Goal: Task Accomplishment & Management: Complete application form

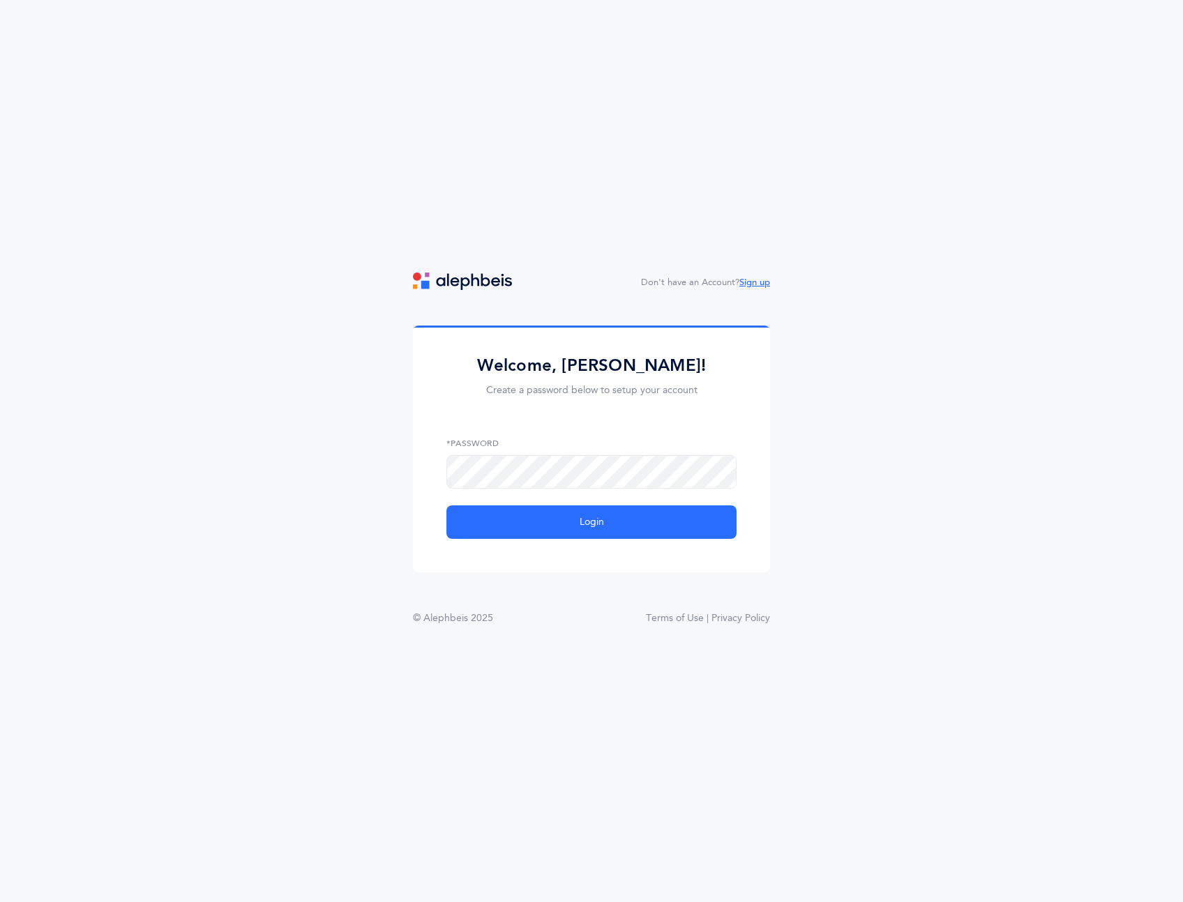
click at [749, 282] on link "Sign up" at bounding box center [754, 283] width 31 height 10
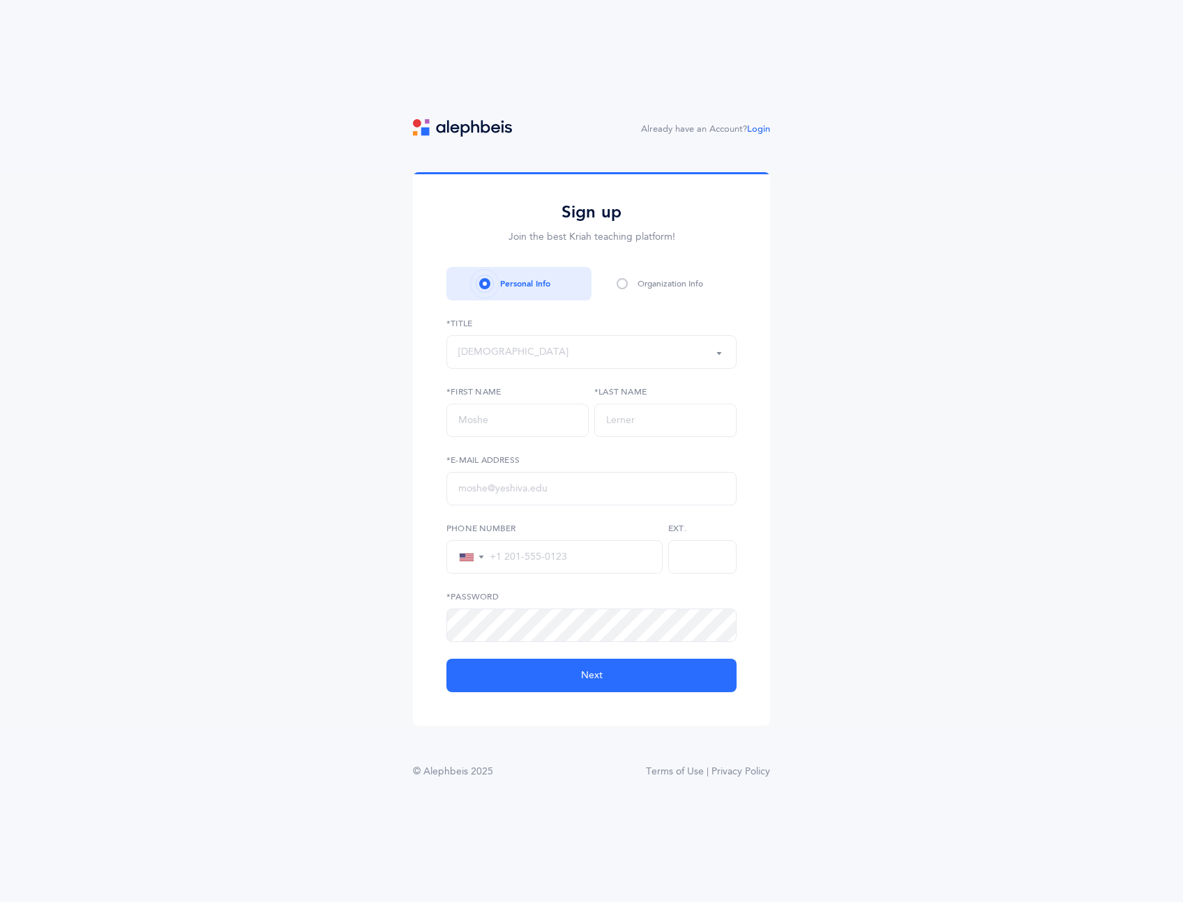
click at [589, 323] on label "*Title" at bounding box center [591, 323] width 290 height 13
click at [566, 347] on div "Rabbi" at bounding box center [591, 352] width 266 height 24
click at [507, 468] on link "Mr." at bounding box center [591, 478] width 266 height 28
select select "3"
click at [490, 416] on input "text" at bounding box center [517, 420] width 142 height 33
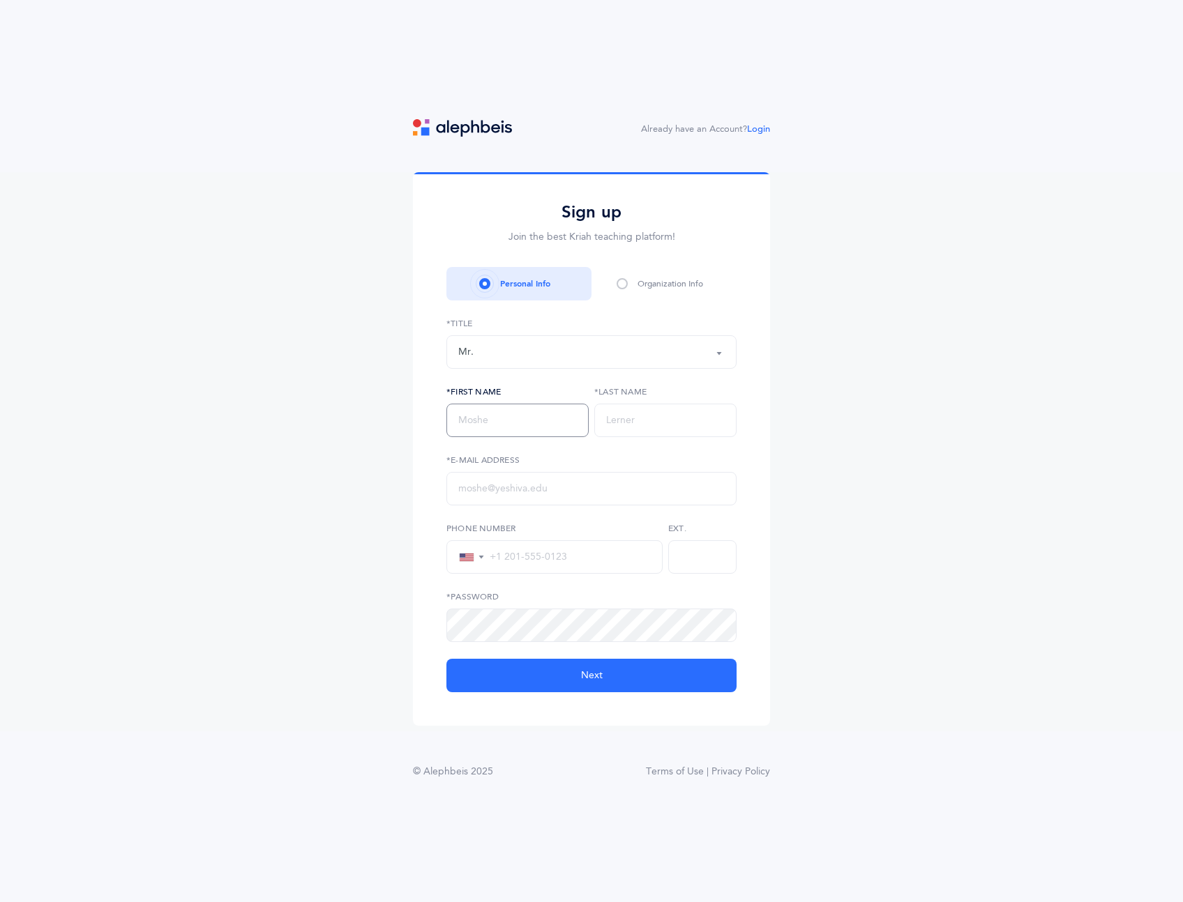
type input "Isaac"
type input "Rudansky"
type input "isaac@adventureppc.com"
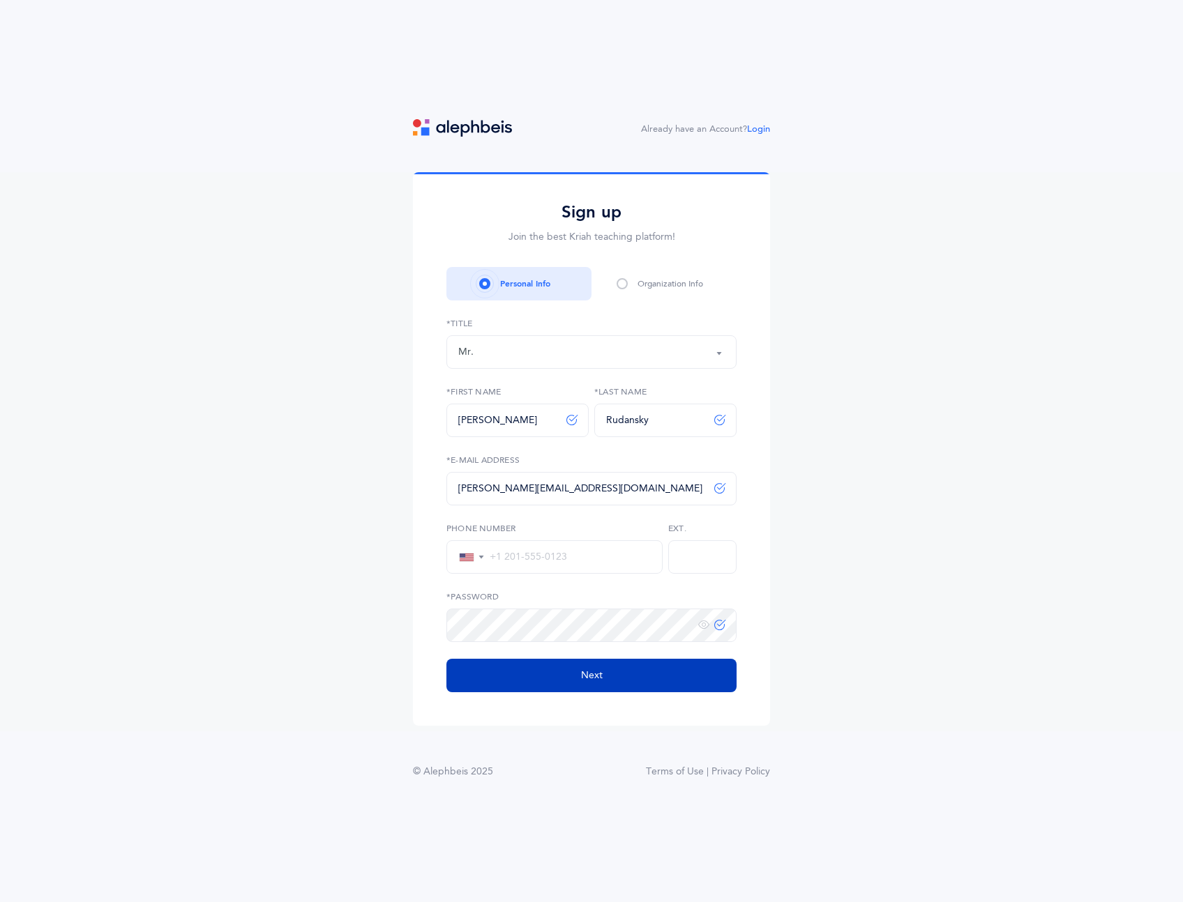
click at [506, 675] on button "Next" at bounding box center [591, 675] width 290 height 33
select select
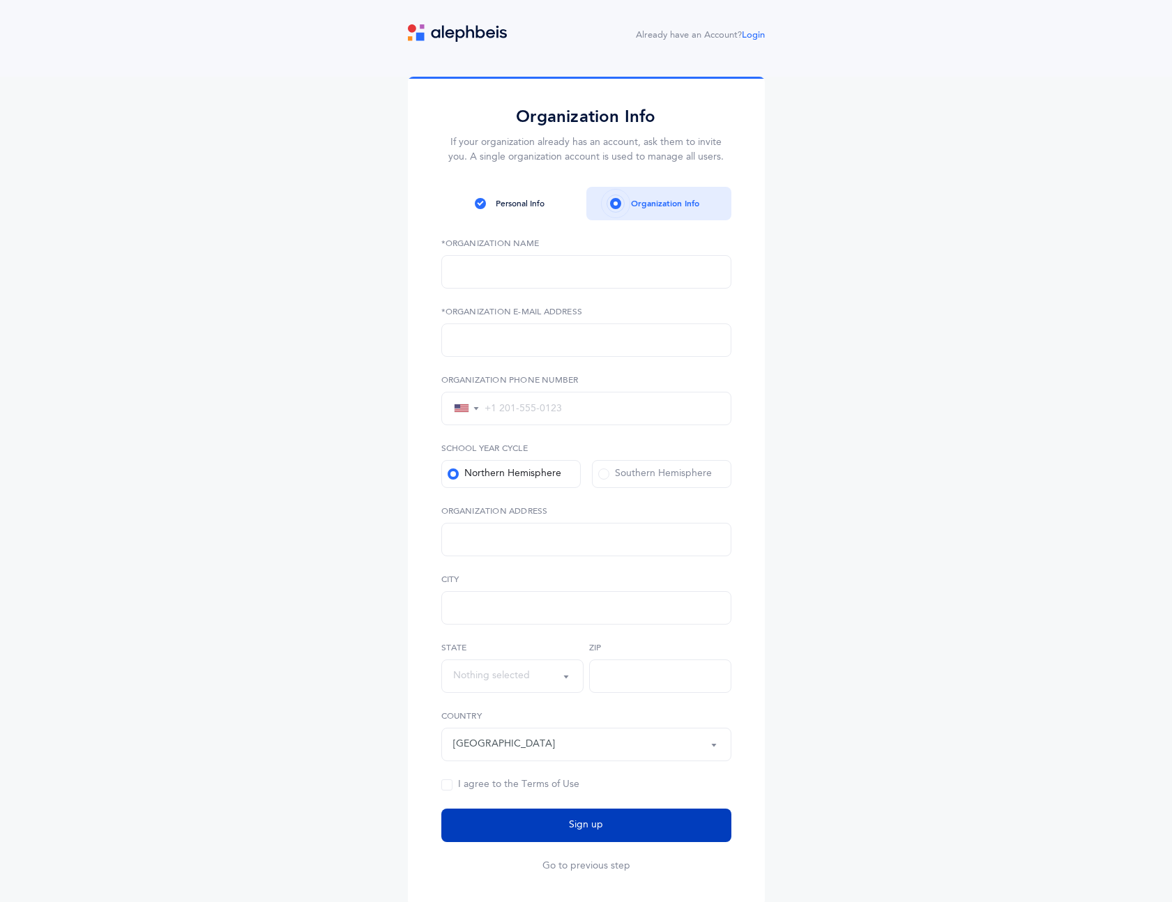
click at [557, 824] on button "Sign up" at bounding box center [586, 825] width 290 height 33
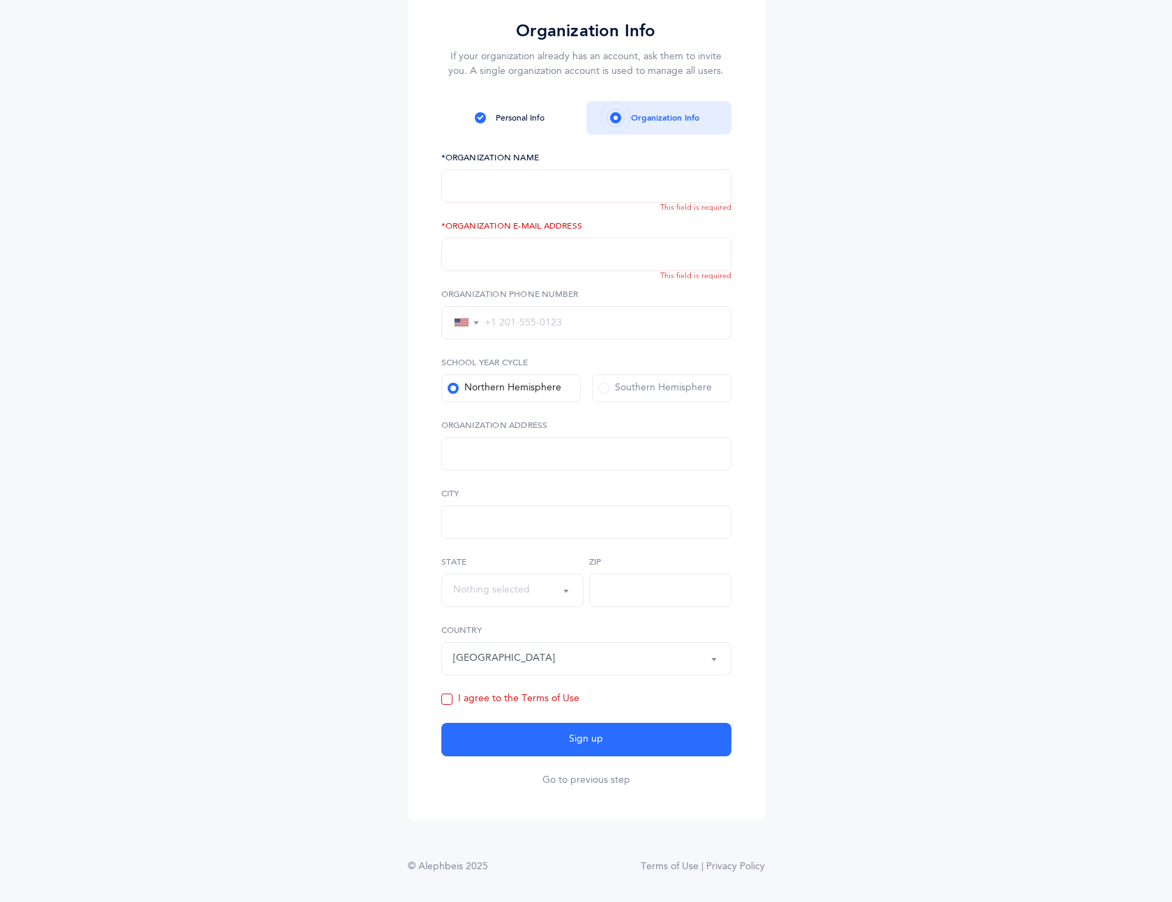
click at [568, 188] on input "text" at bounding box center [586, 185] width 290 height 33
type input "AdVenture Media"
type input "isaac@adventureppc.com"
type input "1074 Broadway"
type input "Woodmere"
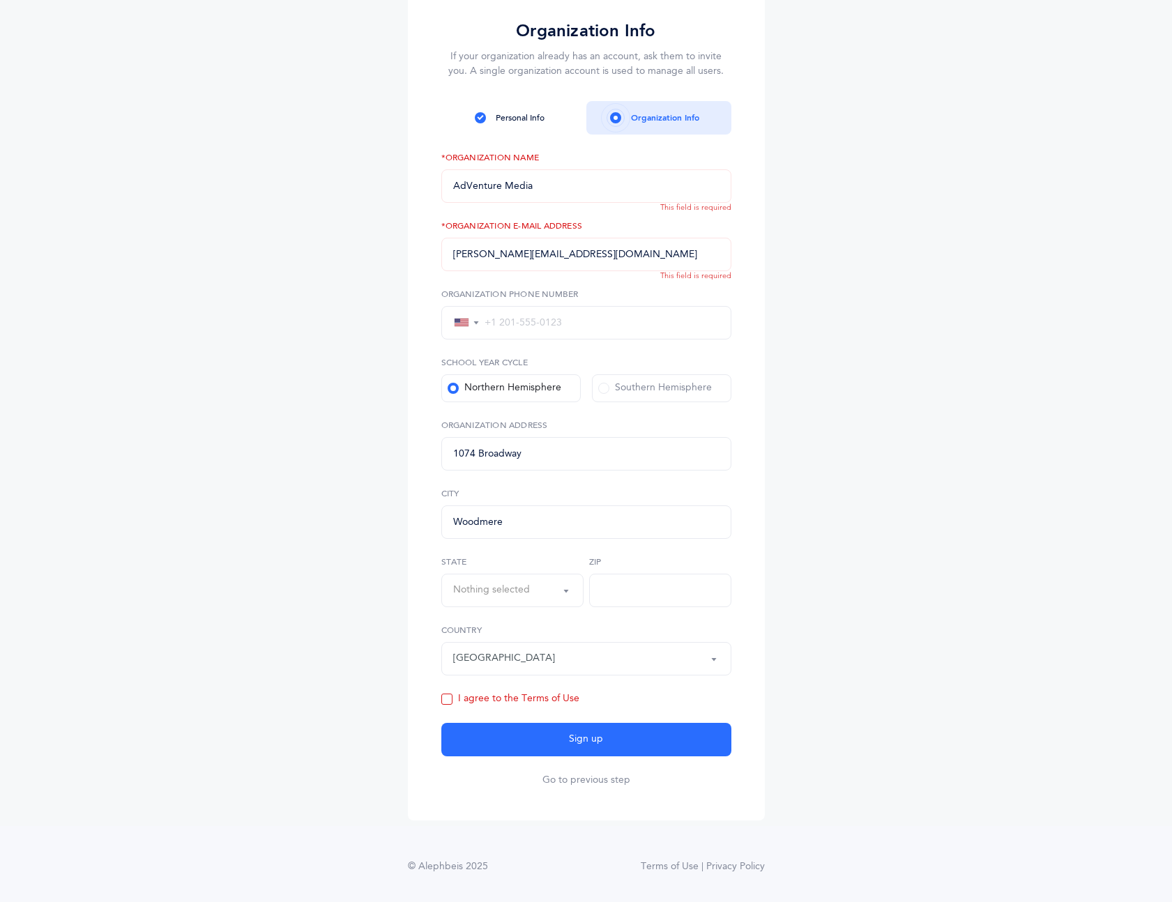
select select "New York"
type input "11598"
drag, startPoint x: 517, startPoint y: 699, endPoint x: 525, endPoint y: 713, distance: 16.5
click at [517, 699] on div "I agree to the Terms of Use" at bounding box center [510, 700] width 138 height 14
click at [0, 0] on input "I agree to the Terms of Use" at bounding box center [0, 0] width 0 height 0
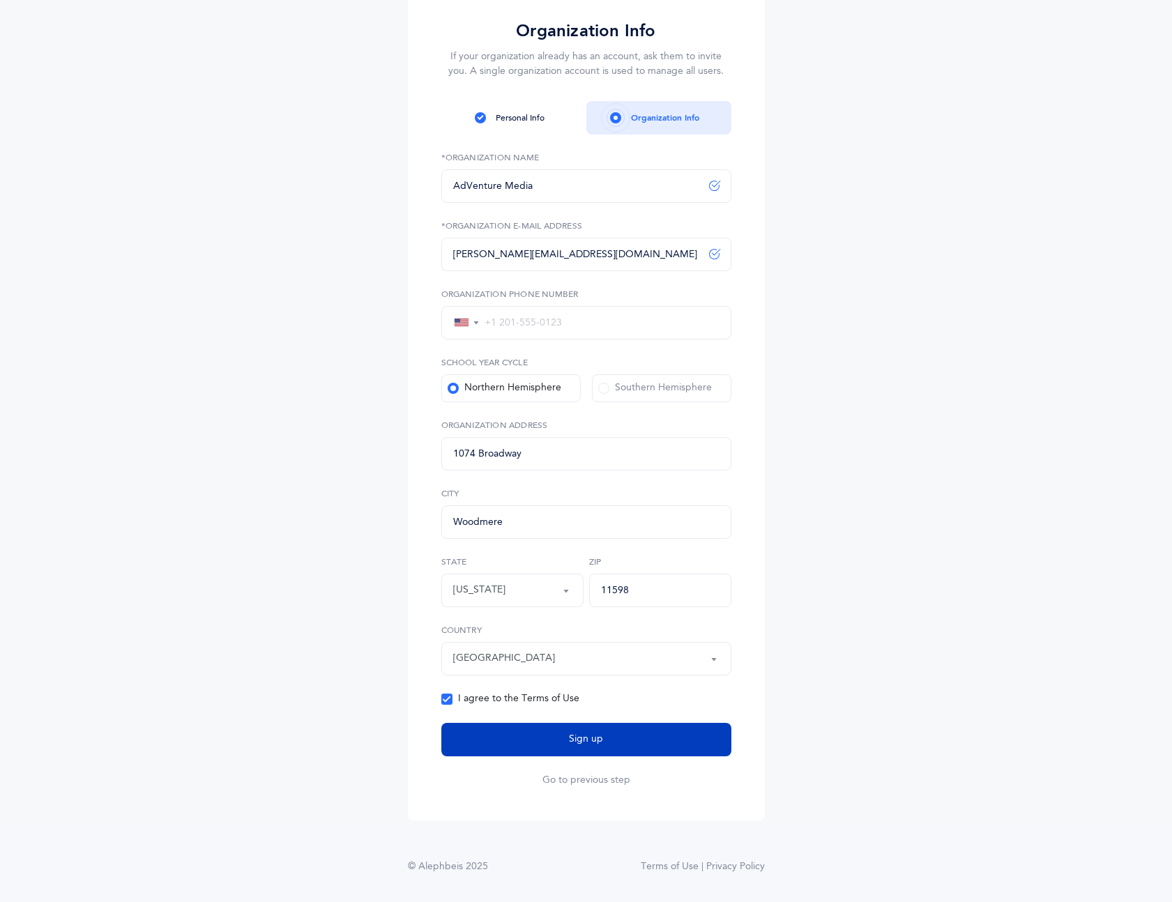
click at [541, 747] on button "Sign up" at bounding box center [586, 739] width 290 height 33
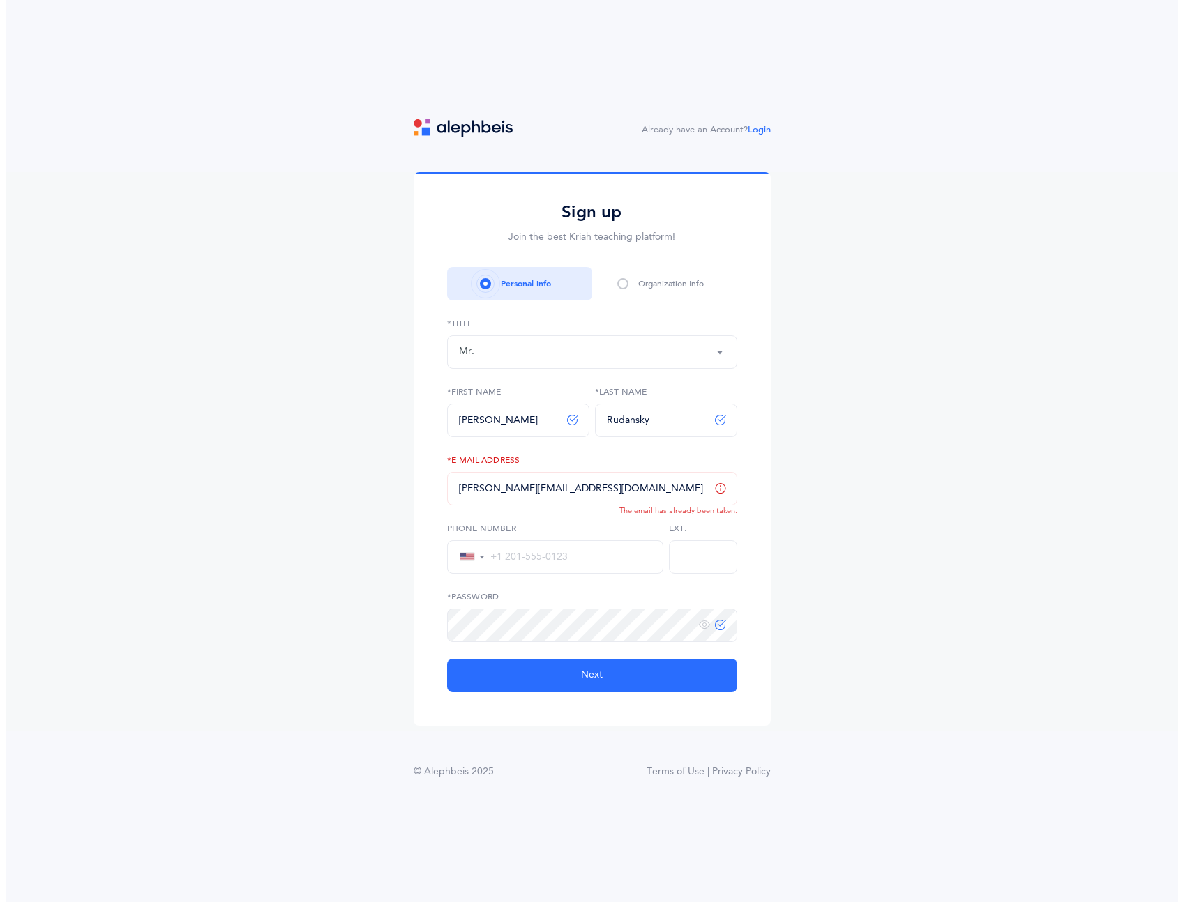
scroll to position [0, 0]
click at [754, 127] on link "Login" at bounding box center [758, 129] width 23 height 10
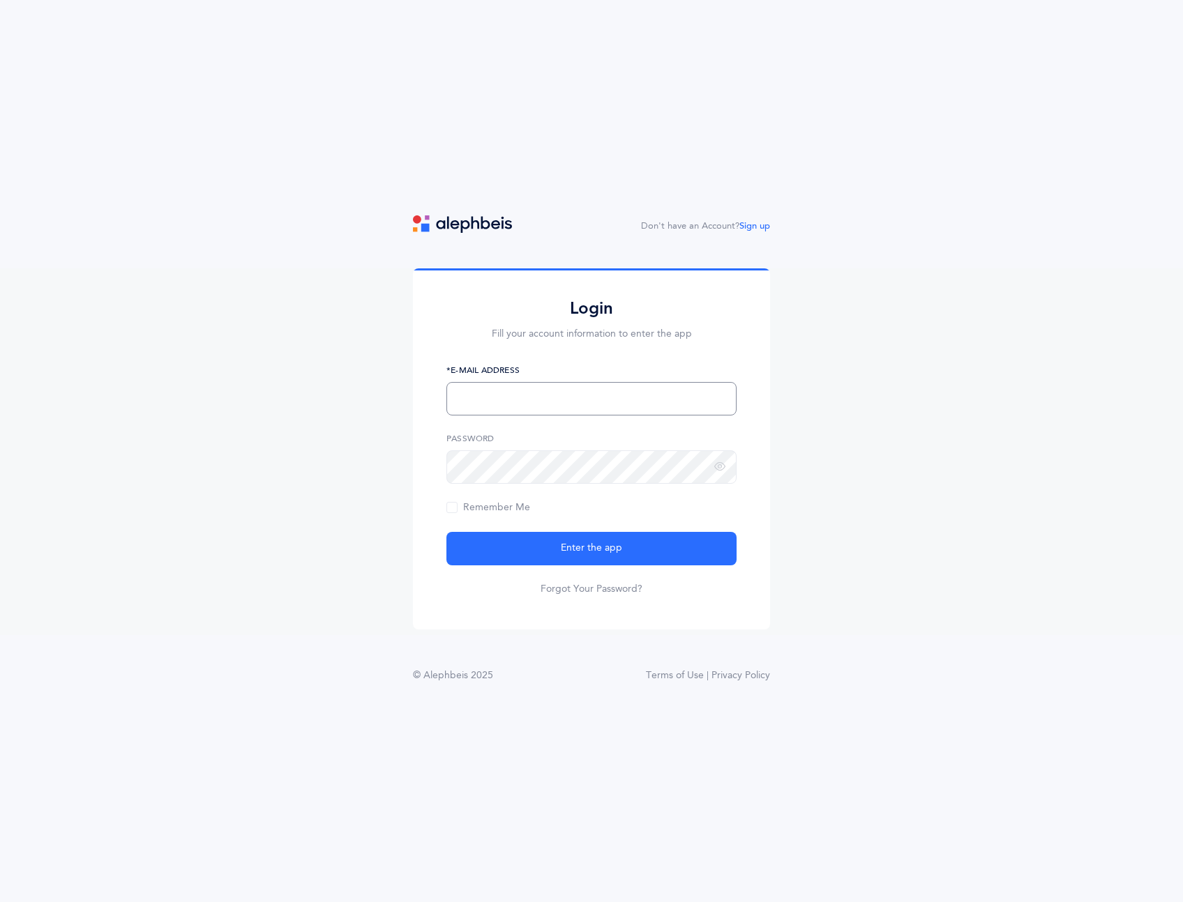
click at [532, 400] on input "text" at bounding box center [591, 398] width 290 height 33
type input "[PERSON_NAME][EMAIL_ADDRESS][DOMAIN_NAME]"
click at [580, 587] on link "Forgot Your Password?" at bounding box center [591, 589] width 102 height 14
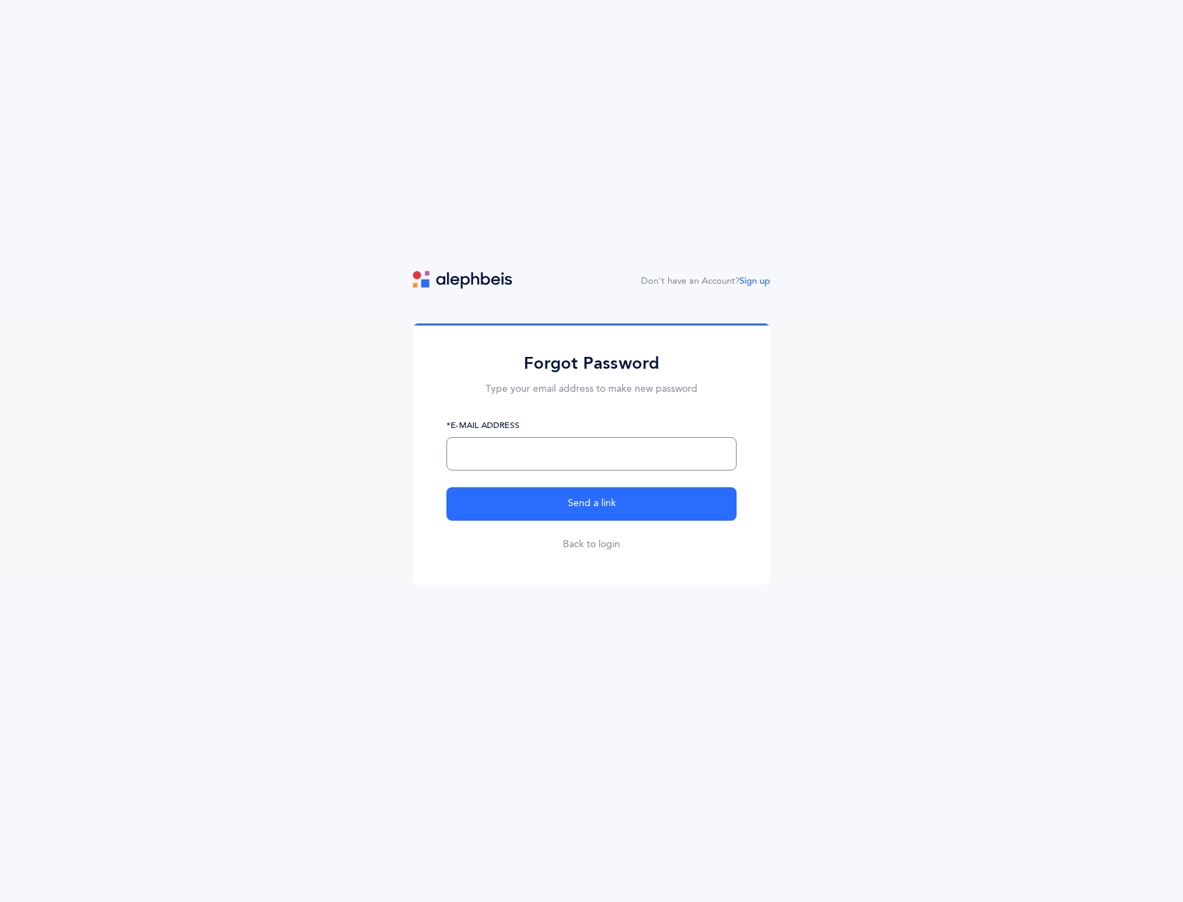
click at [536, 462] on input "text" at bounding box center [591, 453] width 290 height 33
type input "isaac@adventureppc.com"
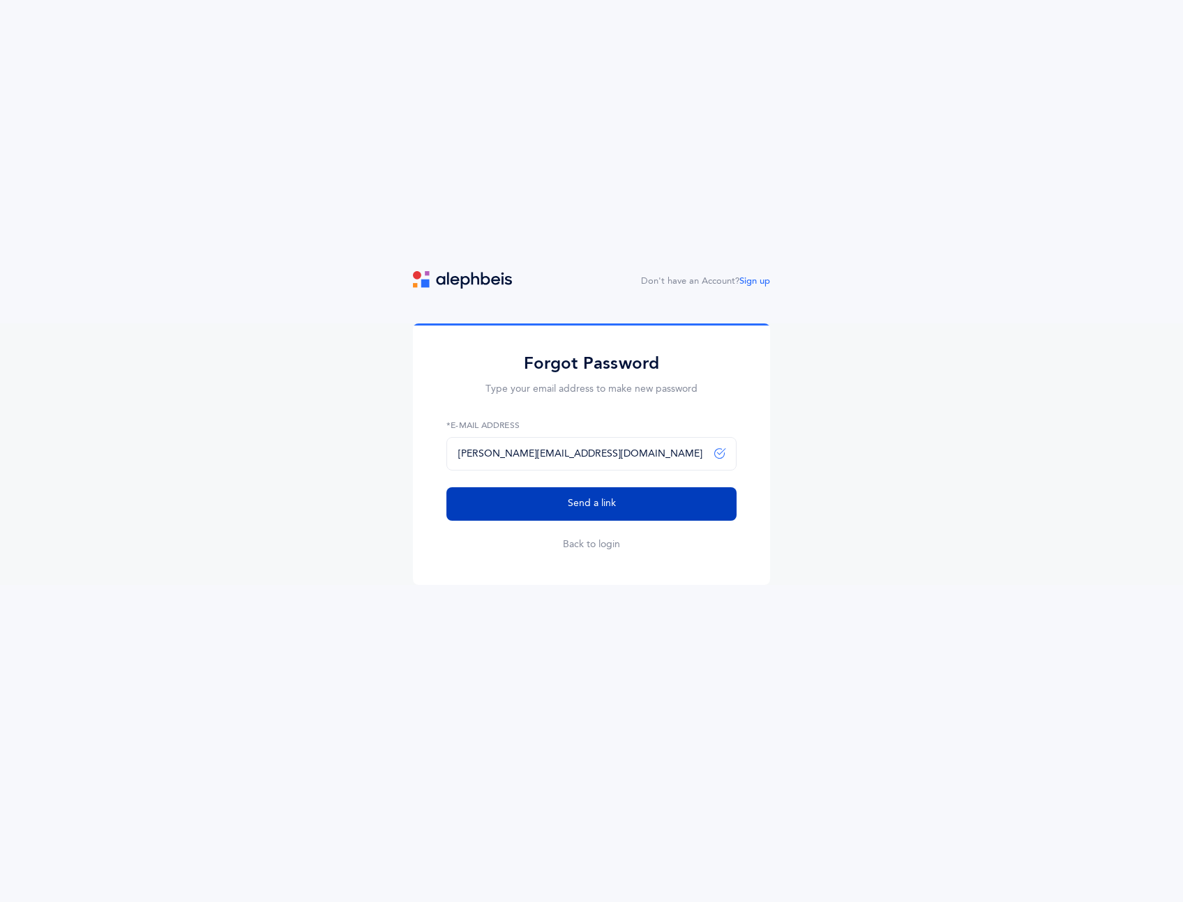
click at [583, 513] on button "Send a link" at bounding box center [591, 503] width 290 height 33
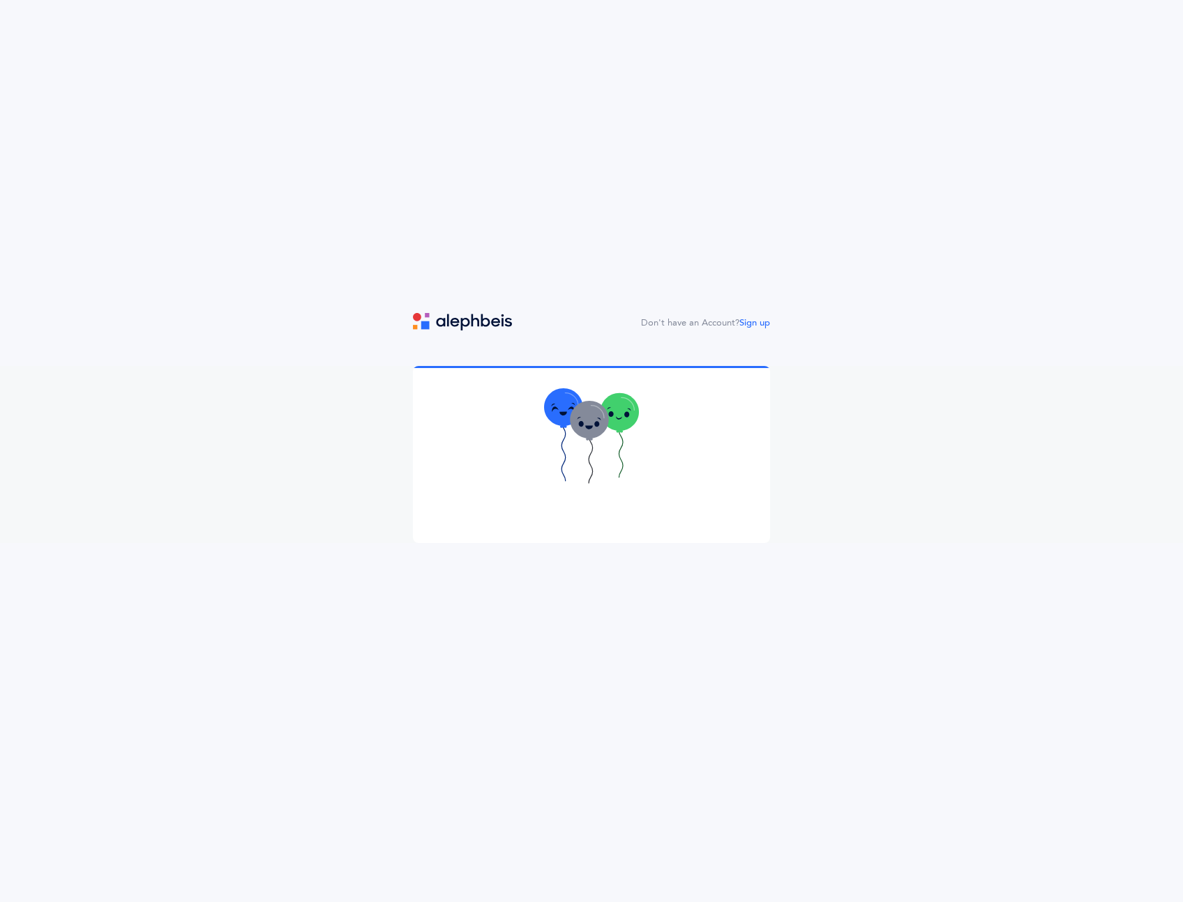
drag, startPoint x: 593, startPoint y: 502, endPoint x: 574, endPoint y: 485, distance: 25.2
click at [593, 502] on div at bounding box center [591, 454] width 357 height 177
click at [538, 215] on div "Don't have an Account? Sign up" at bounding box center [591, 451] width 1183 height 902
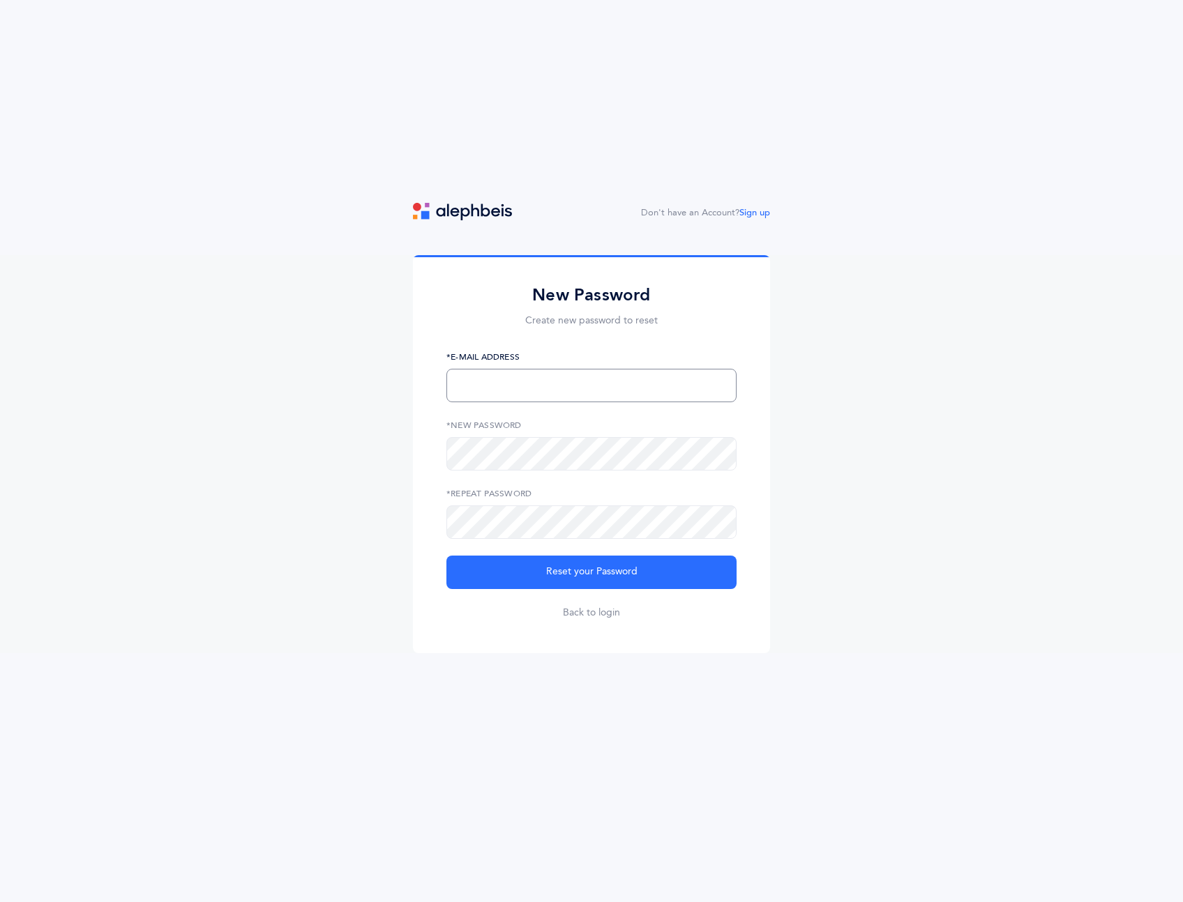
click at [476, 391] on input "text" at bounding box center [591, 385] width 290 height 33
type input "isaac@adventureppc.com"
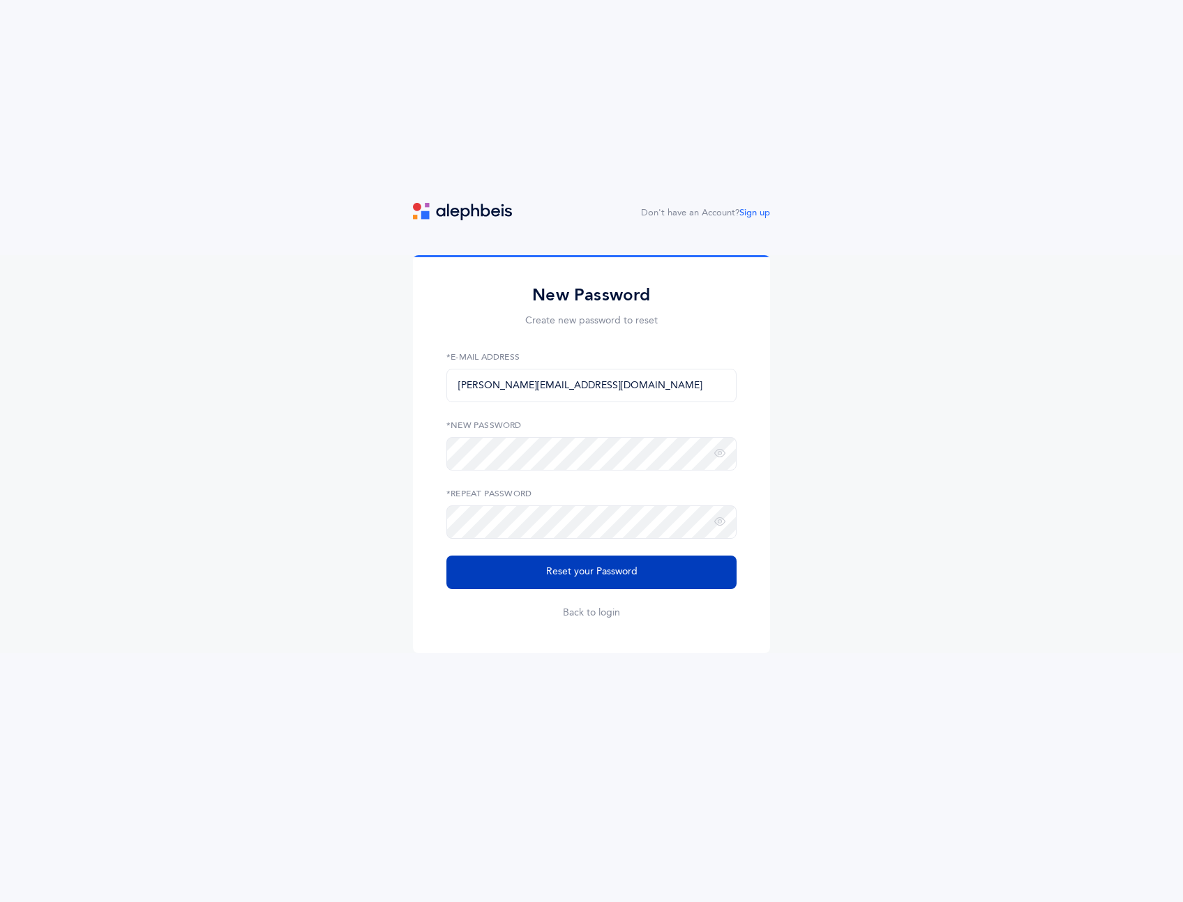
click at [603, 572] on span "Reset your Password" at bounding box center [591, 572] width 91 height 15
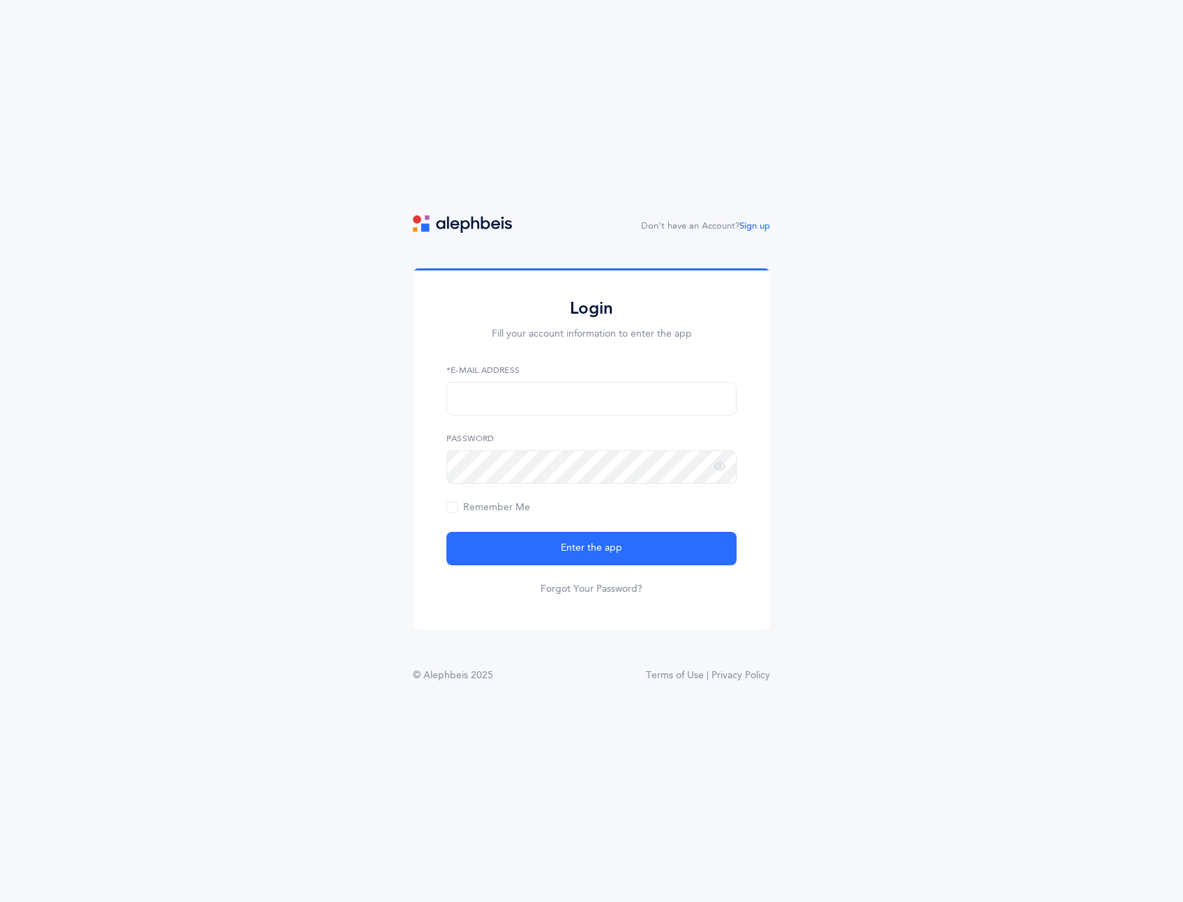
click at [460, 213] on div "Don't have an Account? Sign up Login Fill your account information to enter the…" at bounding box center [591, 451] width 1183 height 902
click at [506, 395] on input "text" at bounding box center [591, 398] width 290 height 33
type input "[PERSON_NAME][EMAIL_ADDRESS][DOMAIN_NAME]"
click at [451, 511] on span "Remember Me" at bounding box center [488, 507] width 84 height 11
click at [0, 0] on input "Remember Me" at bounding box center [0, 0] width 0 height 0
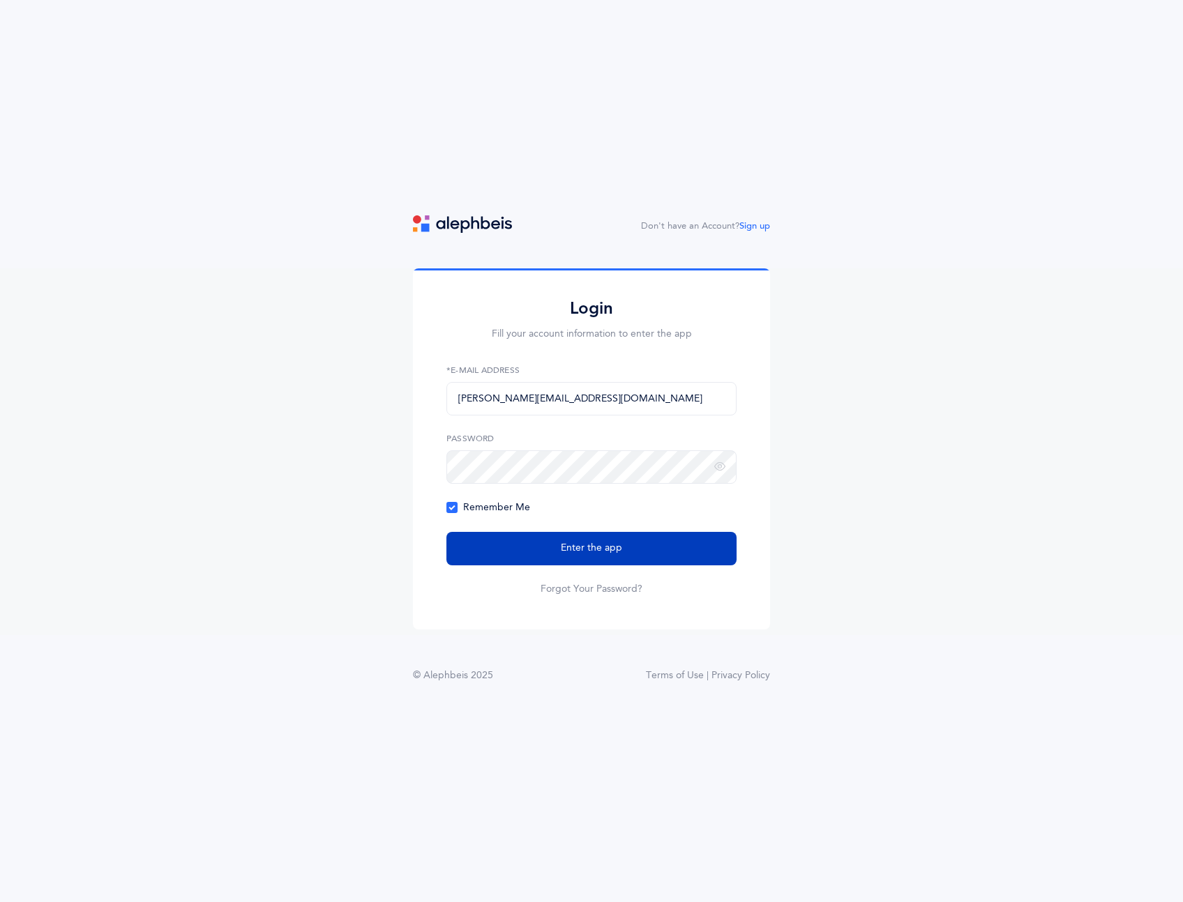
click at [513, 551] on button "Enter the app" at bounding box center [591, 548] width 290 height 33
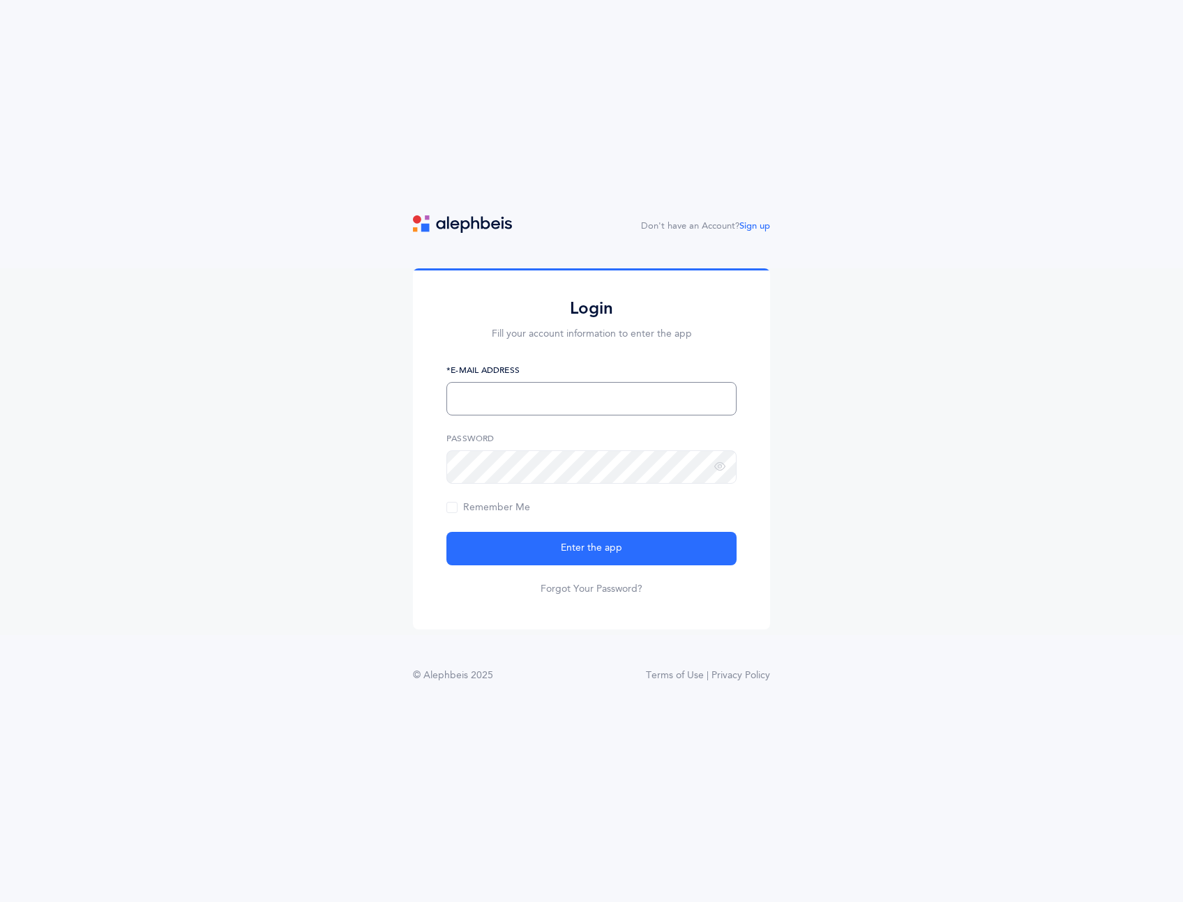
click at [488, 402] on input "text" at bounding box center [591, 398] width 290 height 33
type input "isaac@adventureppc.com"
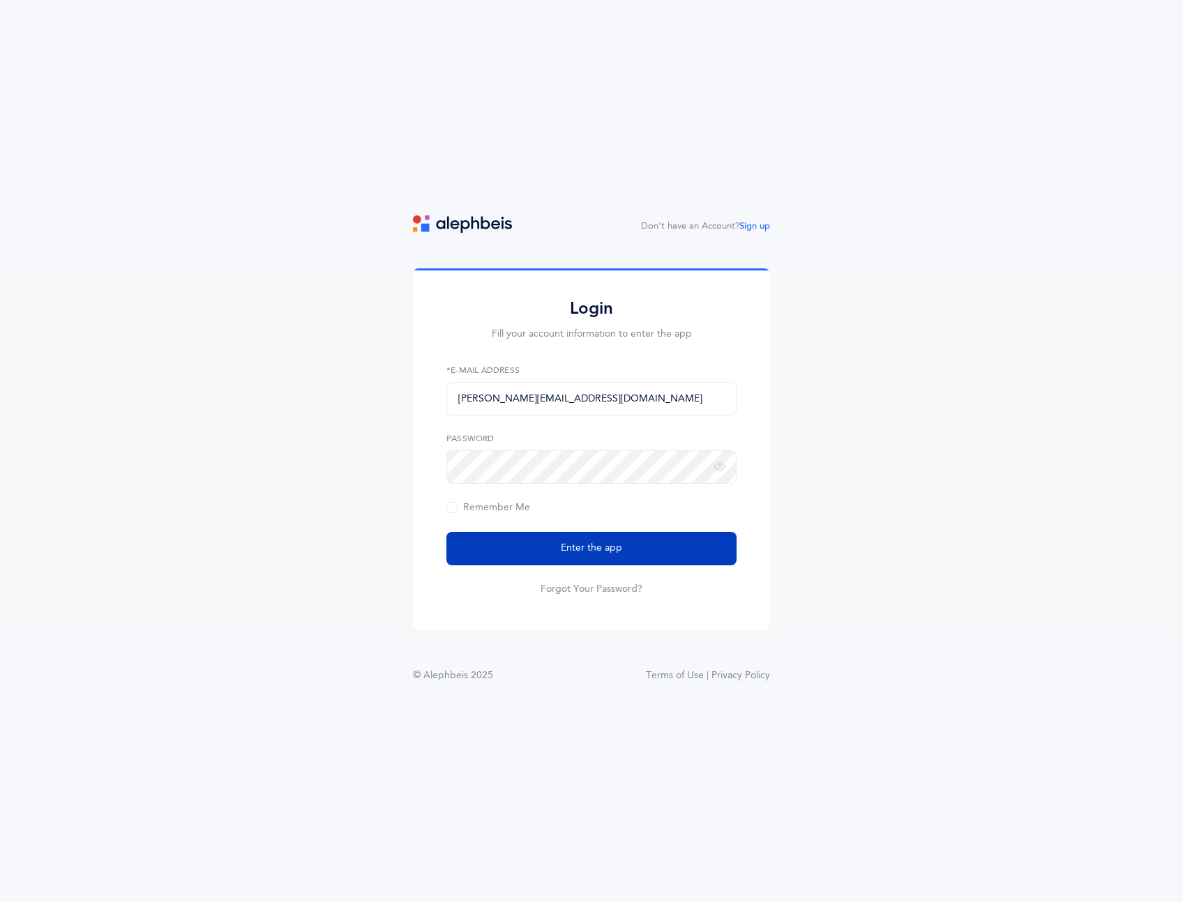
click at [582, 551] on span "Enter the app" at bounding box center [591, 548] width 61 height 15
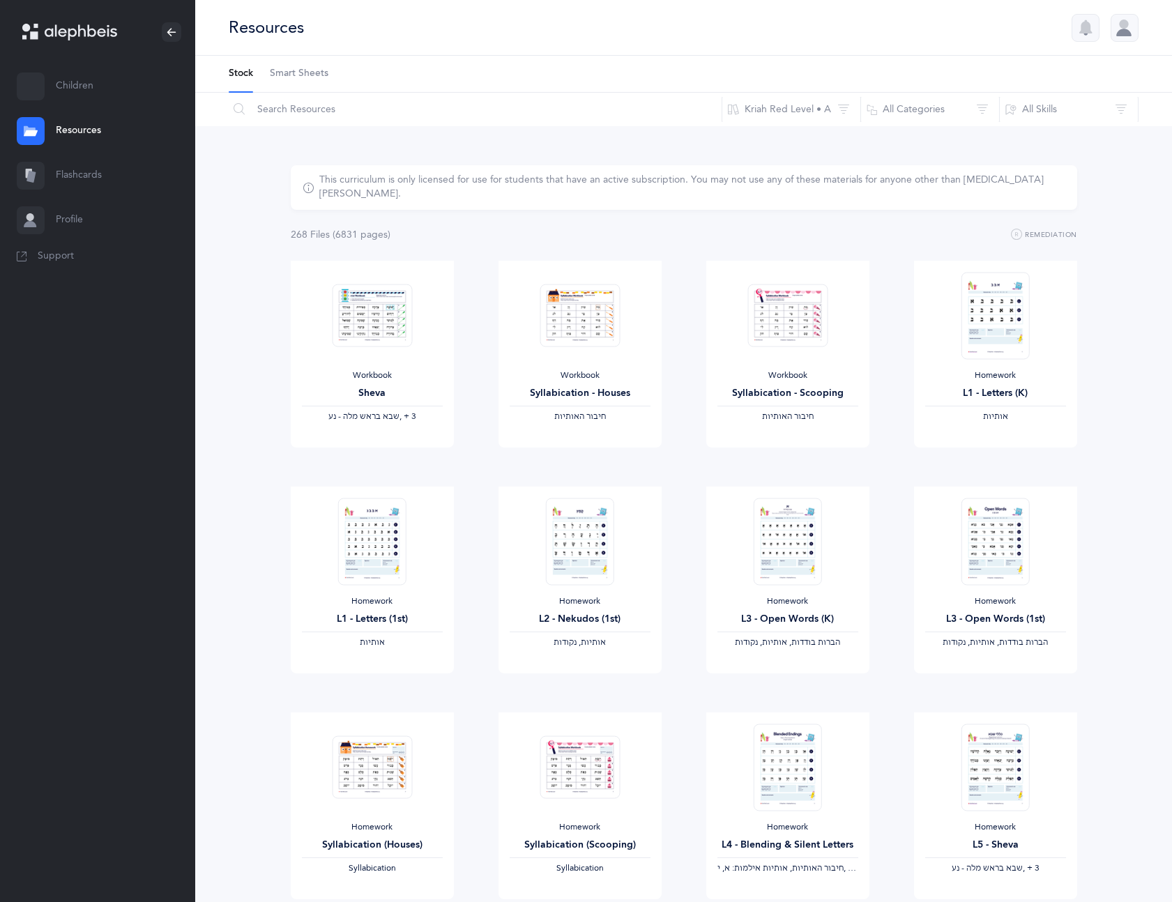
click at [286, 71] on span "Smart Sheets" at bounding box center [299, 74] width 59 height 14
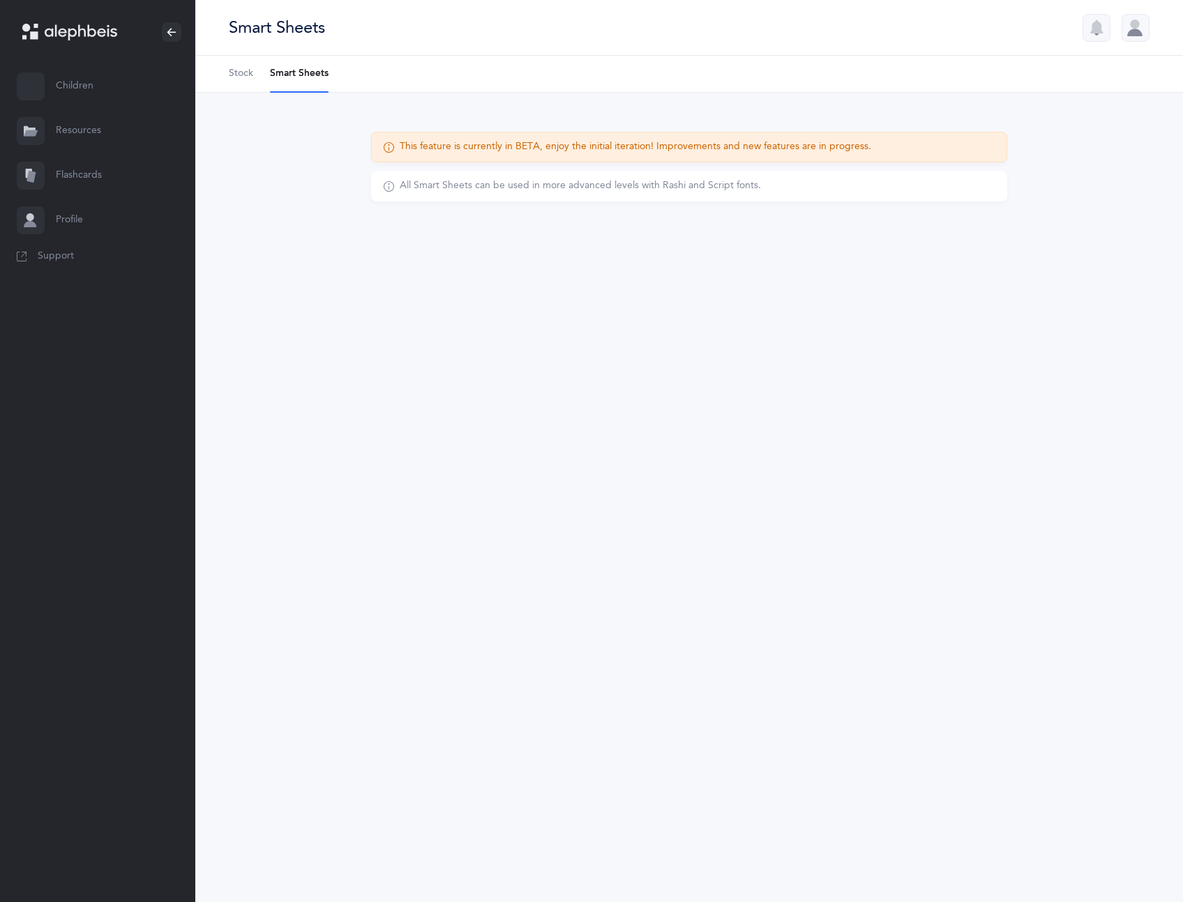
click at [239, 74] on span "Stock" at bounding box center [241, 74] width 24 height 14
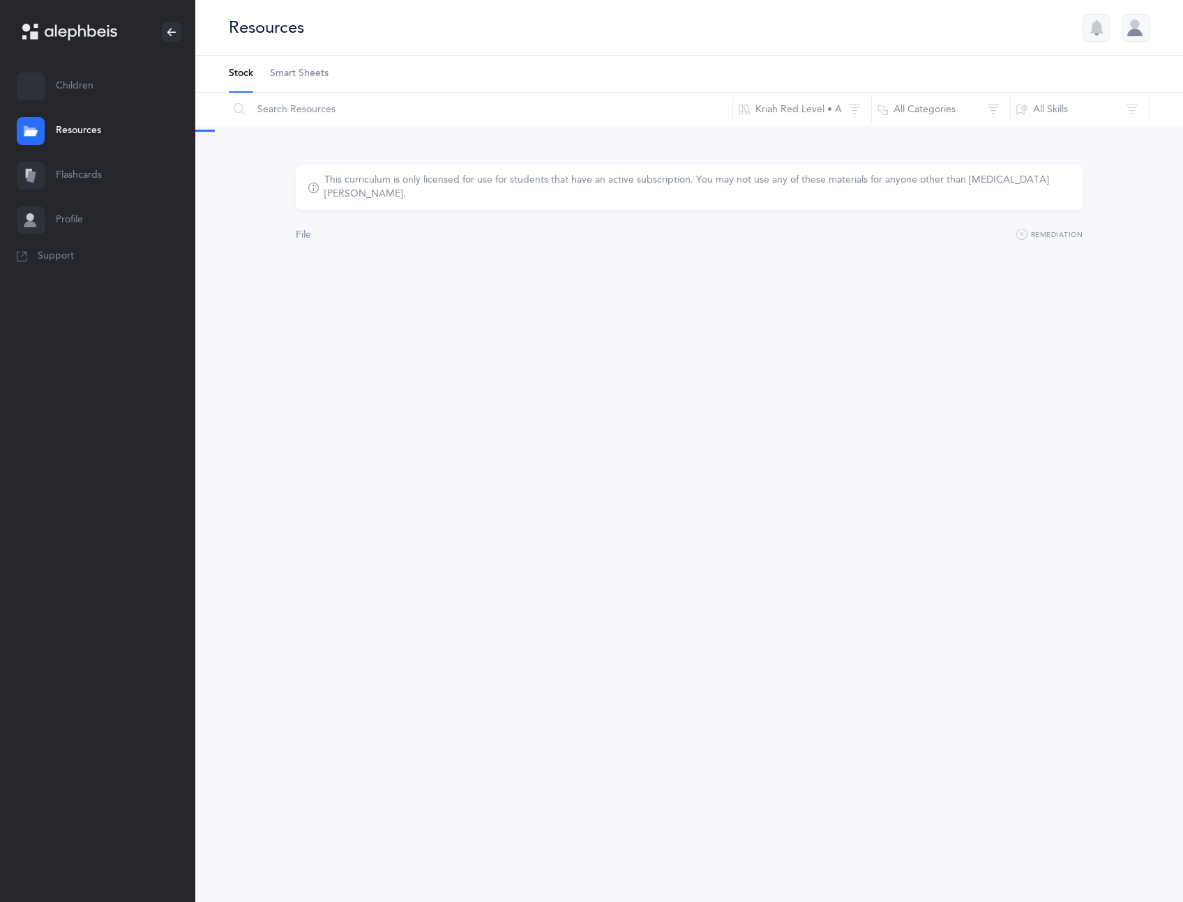
click at [75, 174] on link "Flashcards" at bounding box center [97, 175] width 195 height 45
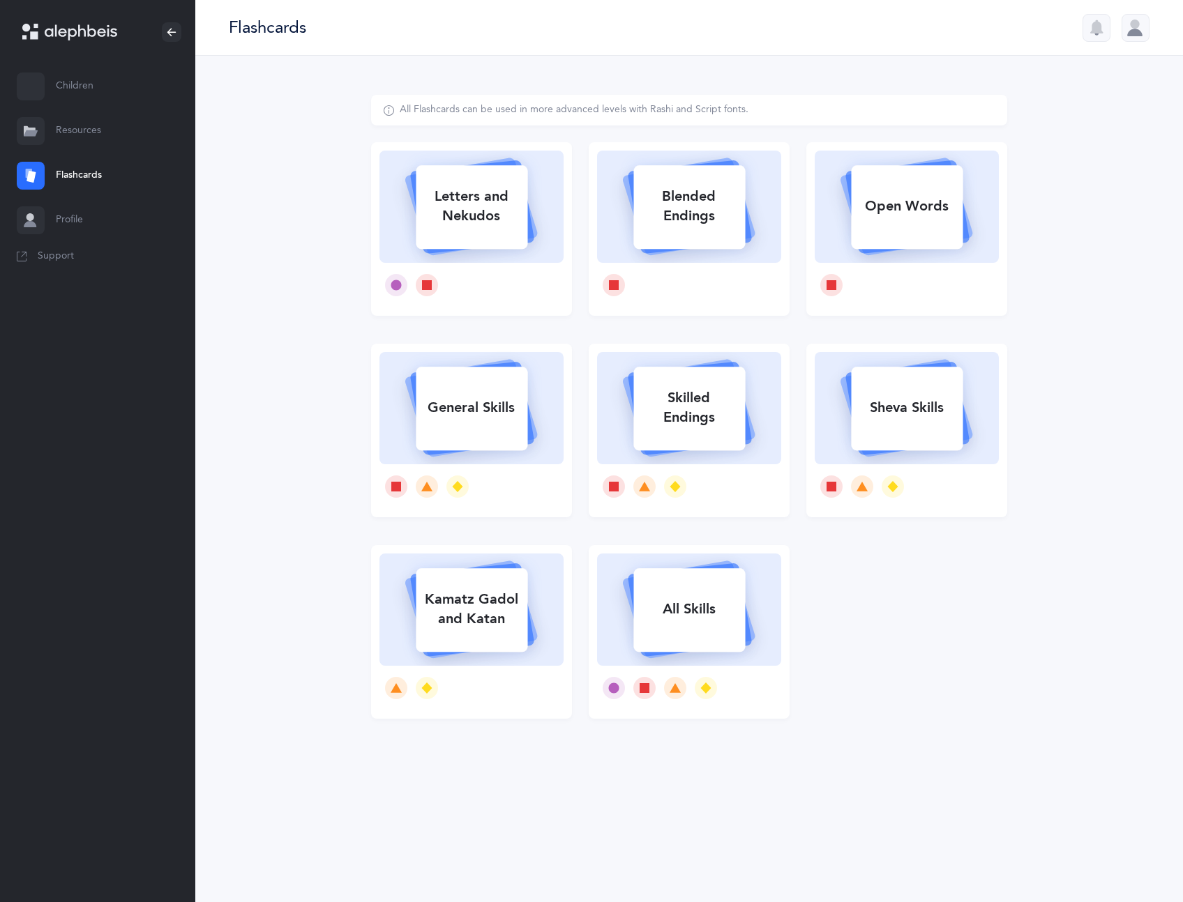
click at [453, 213] on div "Letters and Nekudos" at bounding box center [472, 207] width 112 height 56
select select
select select "single"
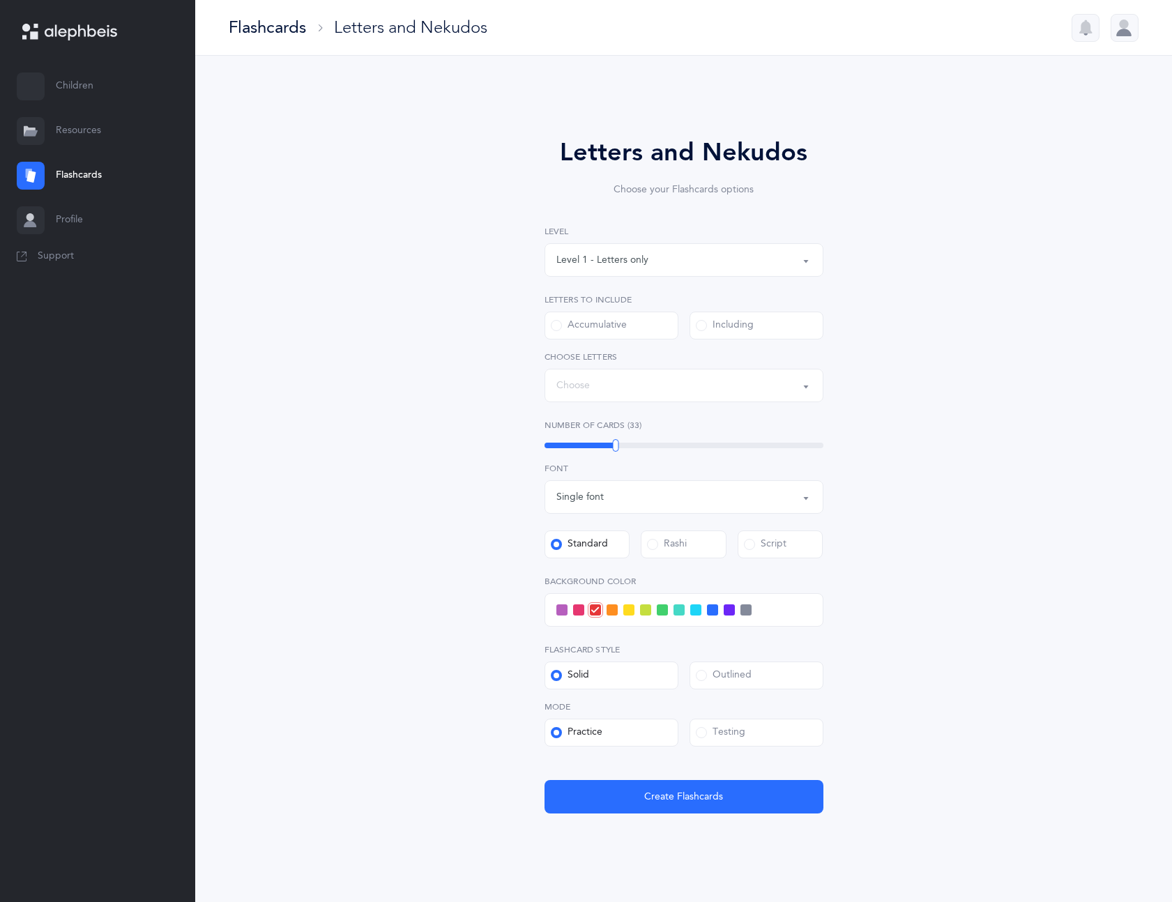
select select "27"
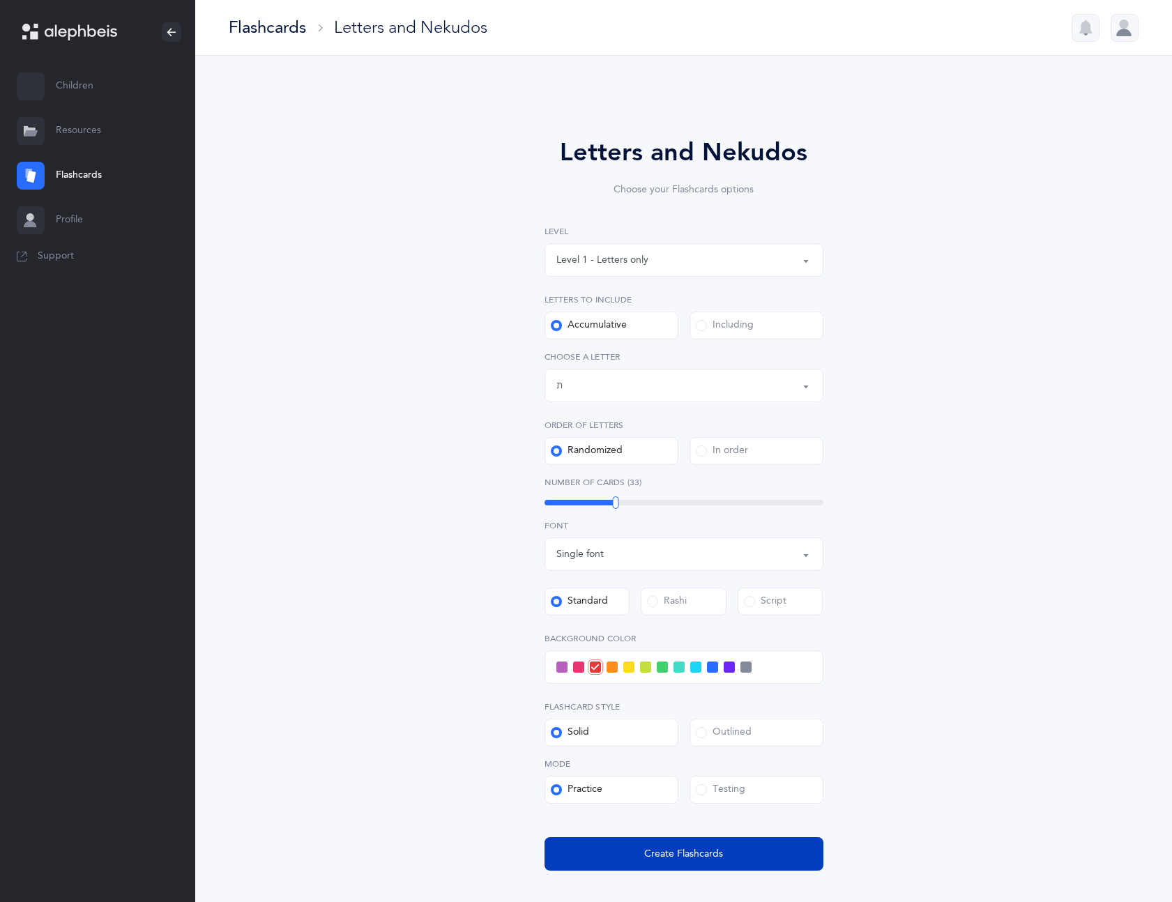
click at [611, 861] on button "Create Flashcards" at bounding box center [684, 854] width 279 height 33
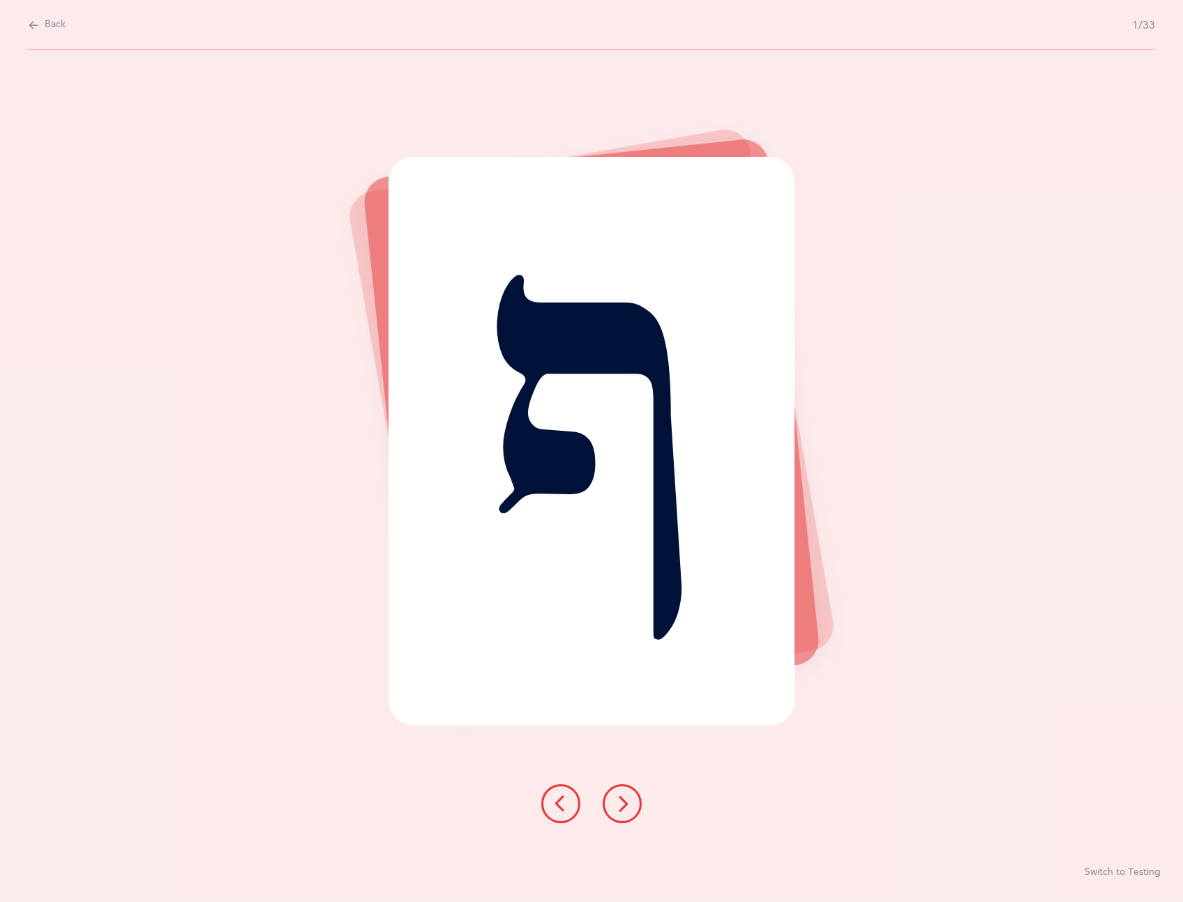
click at [611, 801] on button at bounding box center [622, 804] width 39 height 39
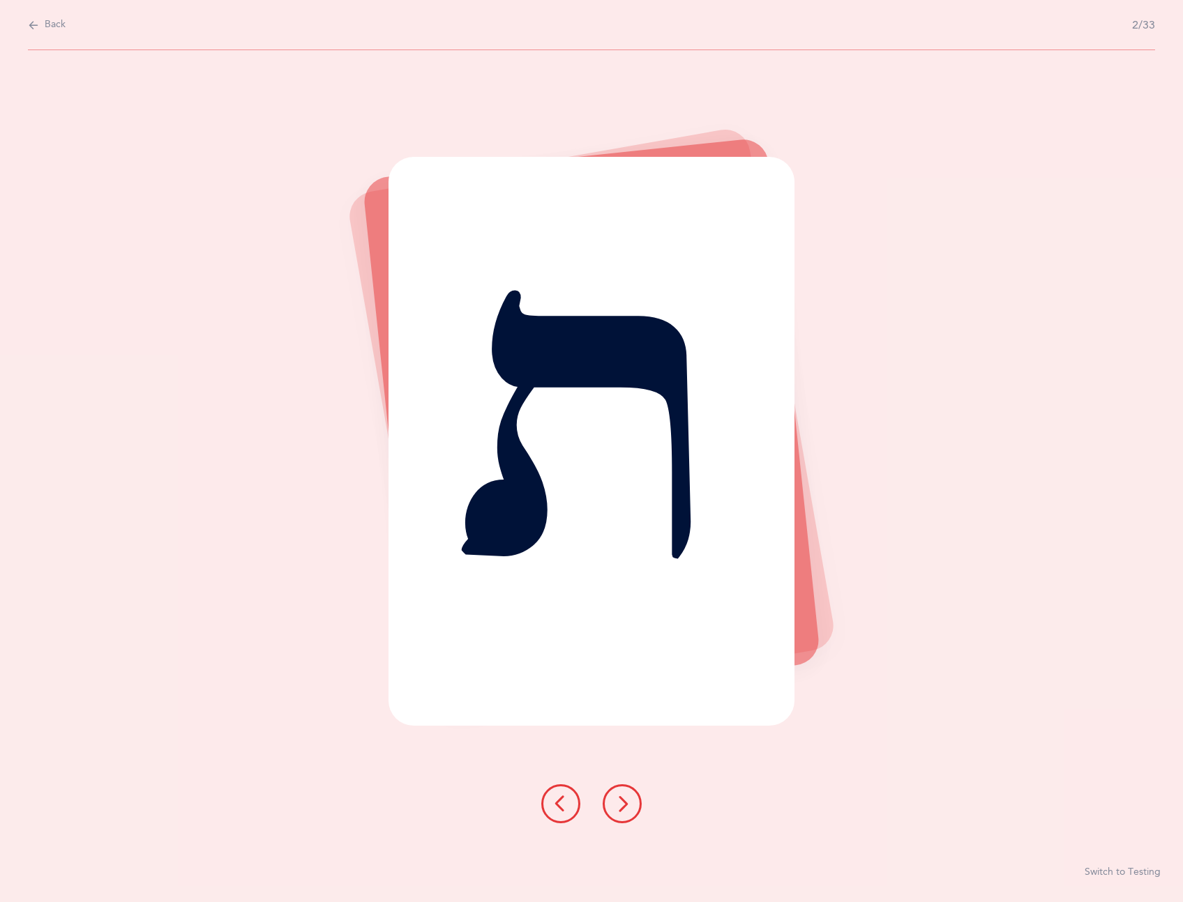
click at [626, 804] on icon at bounding box center [622, 804] width 17 height 17
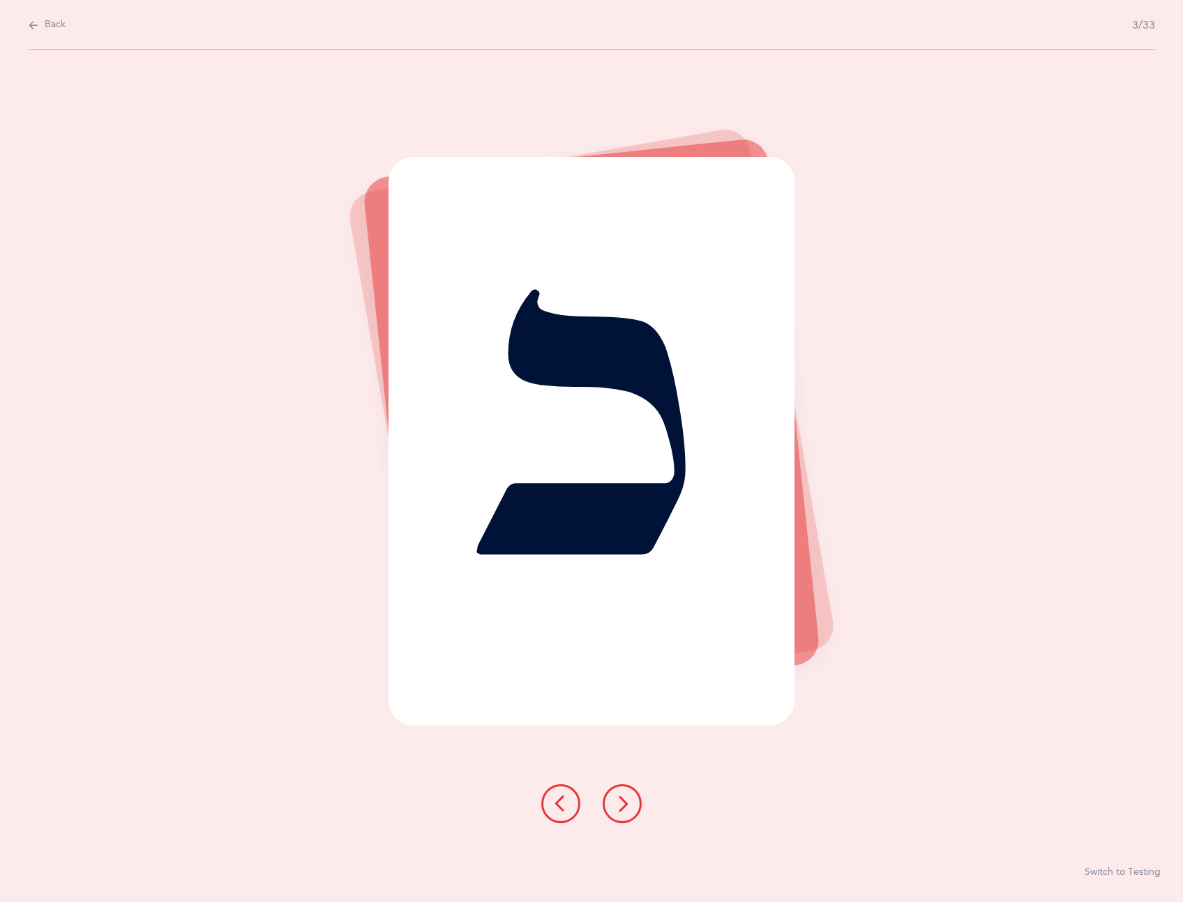
click at [626, 801] on icon at bounding box center [622, 804] width 17 height 17
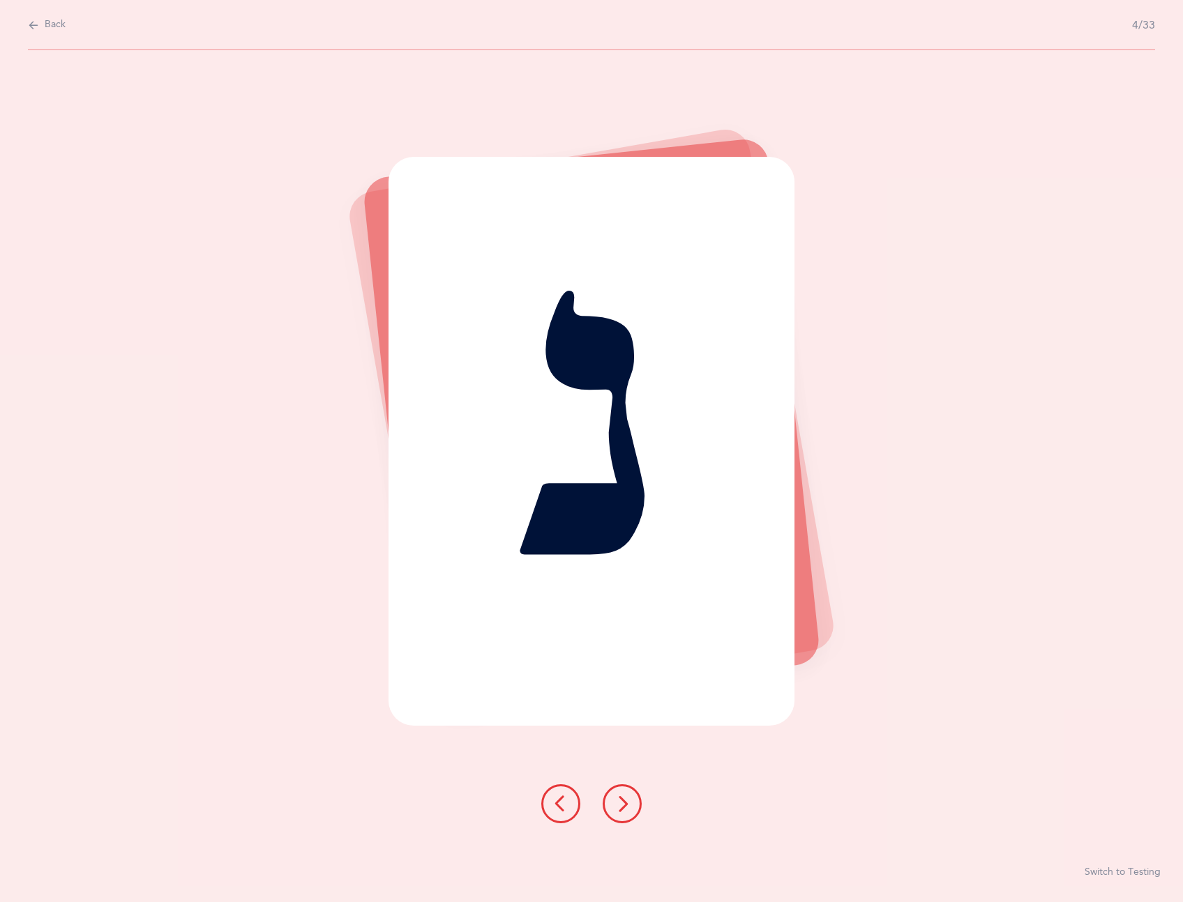
click at [614, 806] on icon at bounding box center [622, 804] width 17 height 17
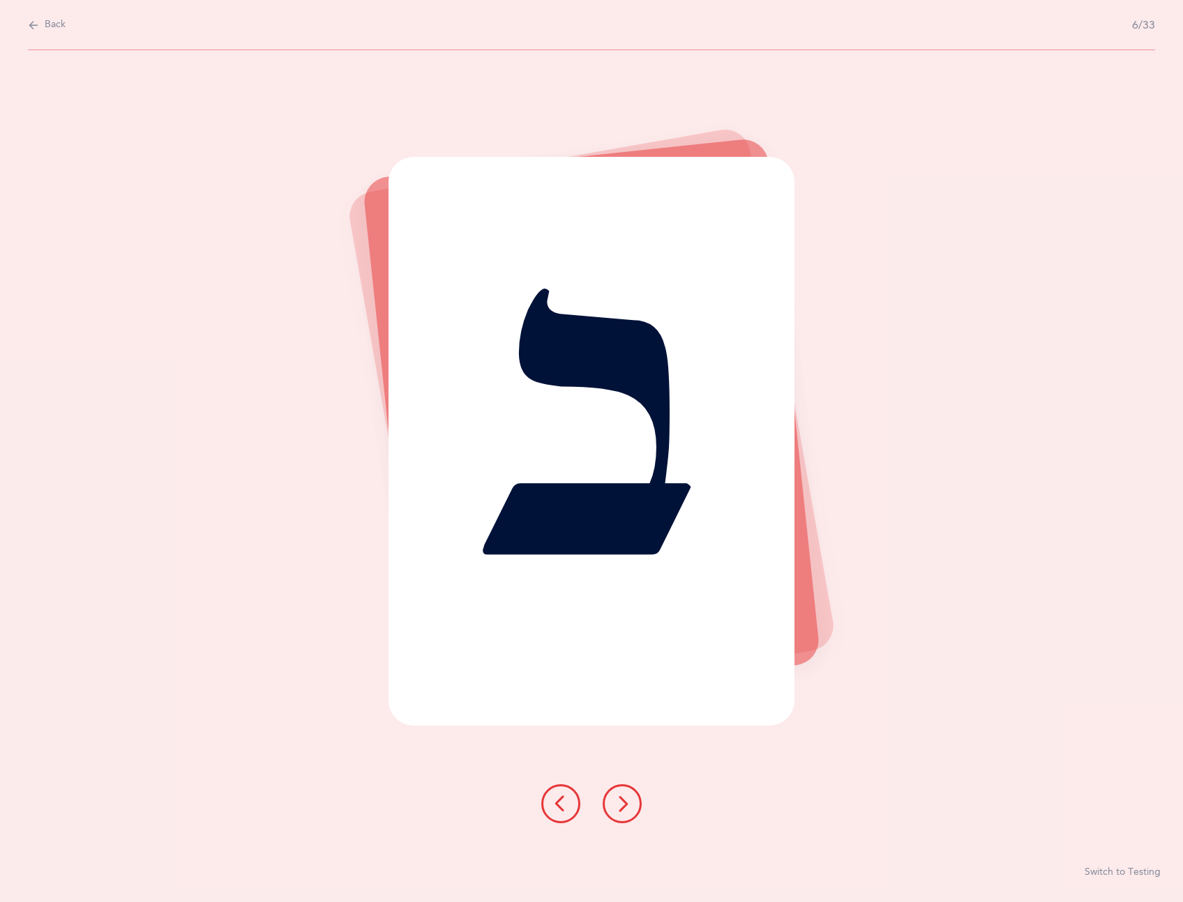
click at [1126, 872] on button "Switch to Testing" at bounding box center [1122, 873] width 76 height 14
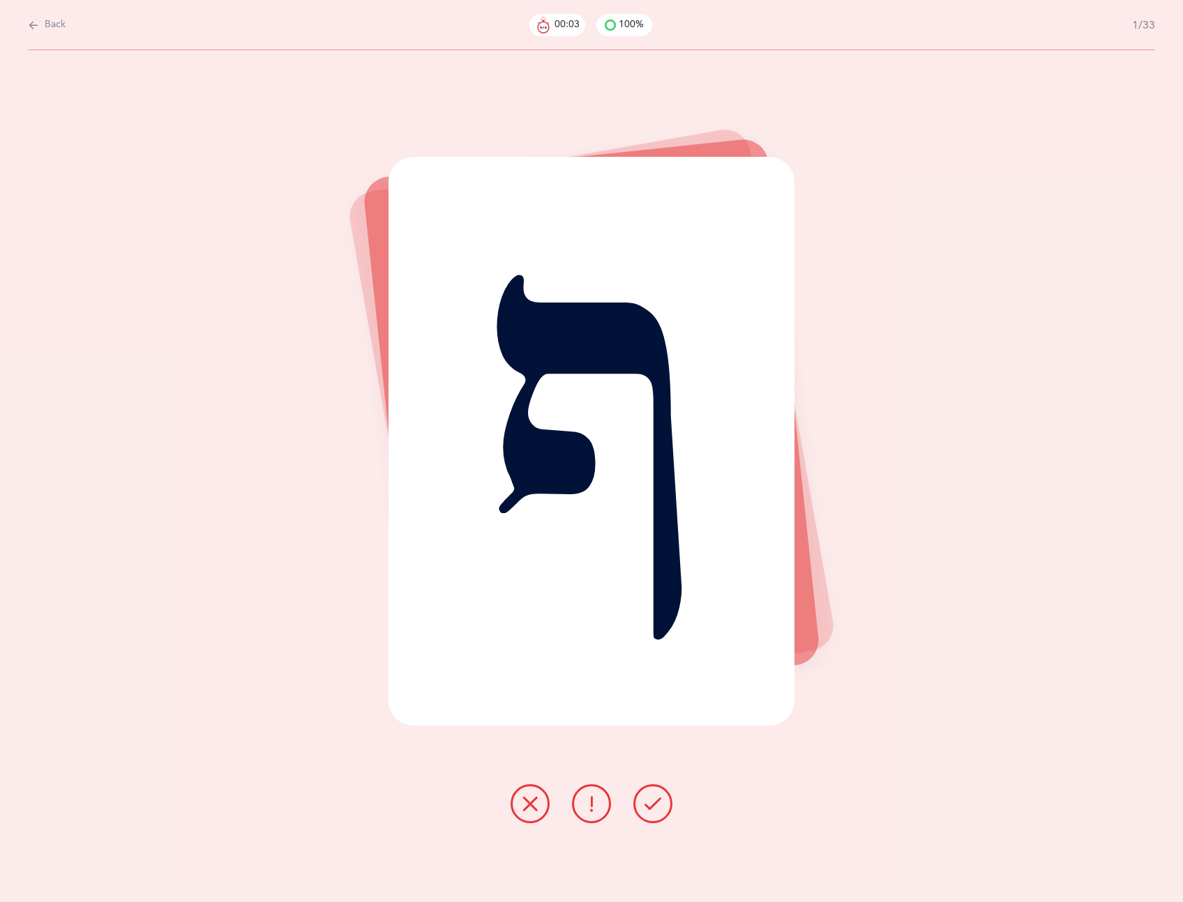
click at [649, 802] on icon at bounding box center [652, 804] width 17 height 17
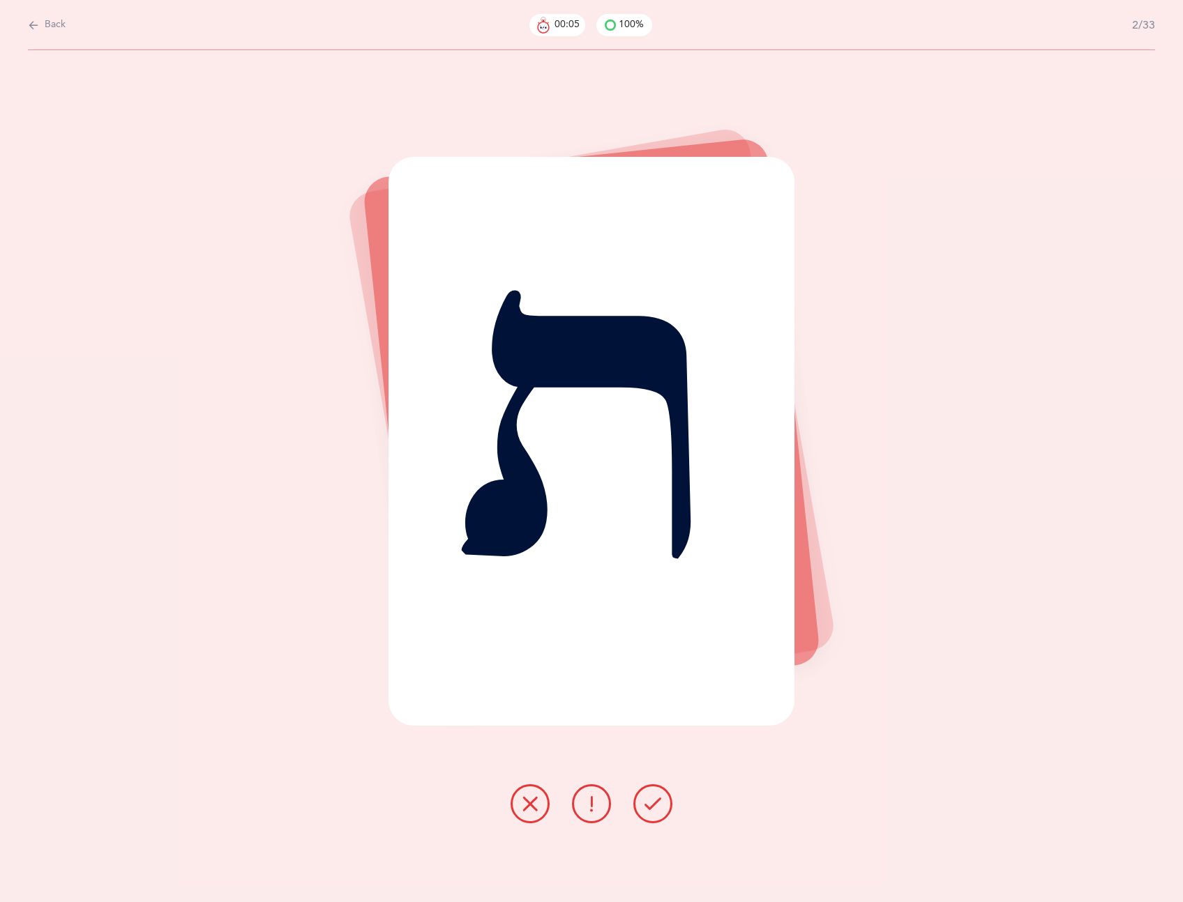
click at [591, 809] on icon at bounding box center [591, 804] width 17 height 17
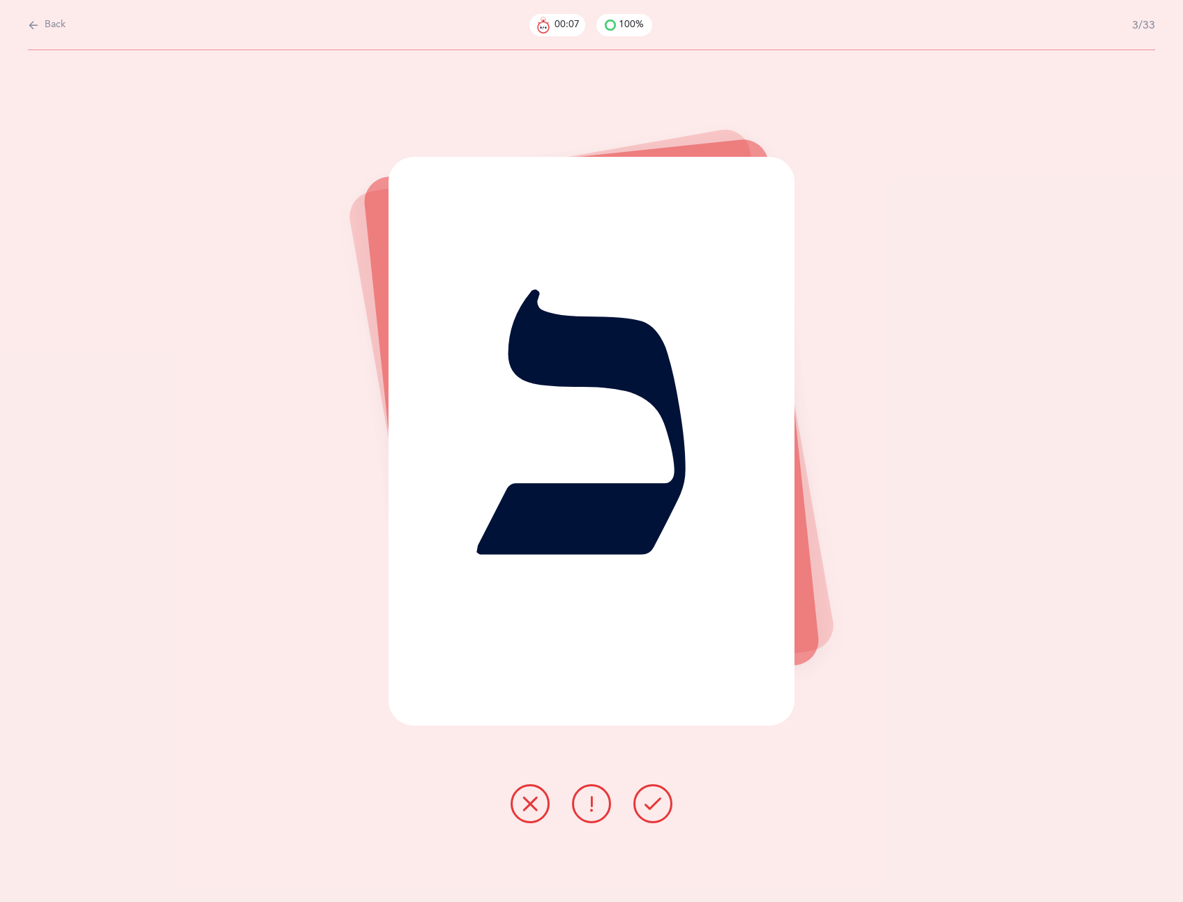
click at [28, 14] on div "Back 00:07 100% 3/33" at bounding box center [591, 25] width 1127 height 50
click at [32, 18] on icon at bounding box center [33, 24] width 11 height 15
select select "27"
select select "single"
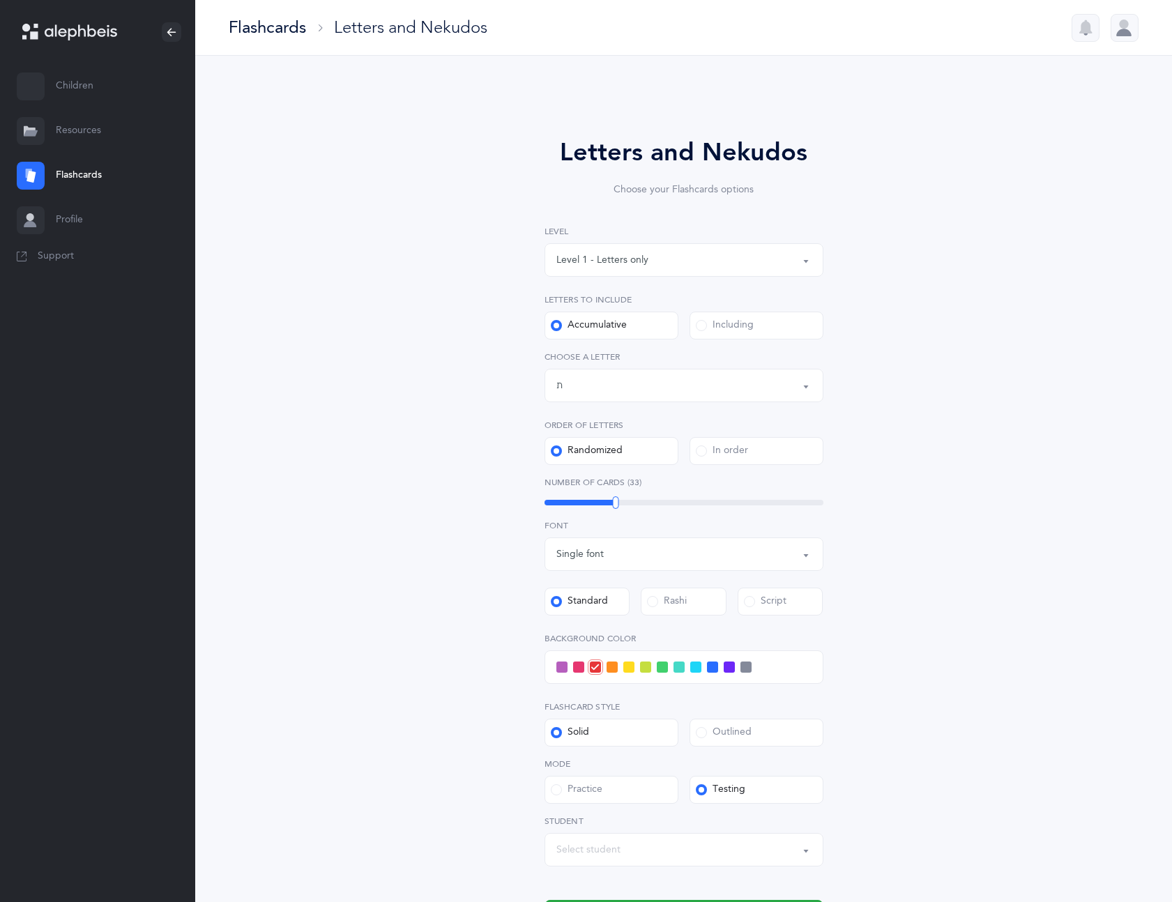
click at [80, 80] on link "Children" at bounding box center [97, 86] width 195 height 45
